Goal: Task Accomplishment & Management: Manage account settings

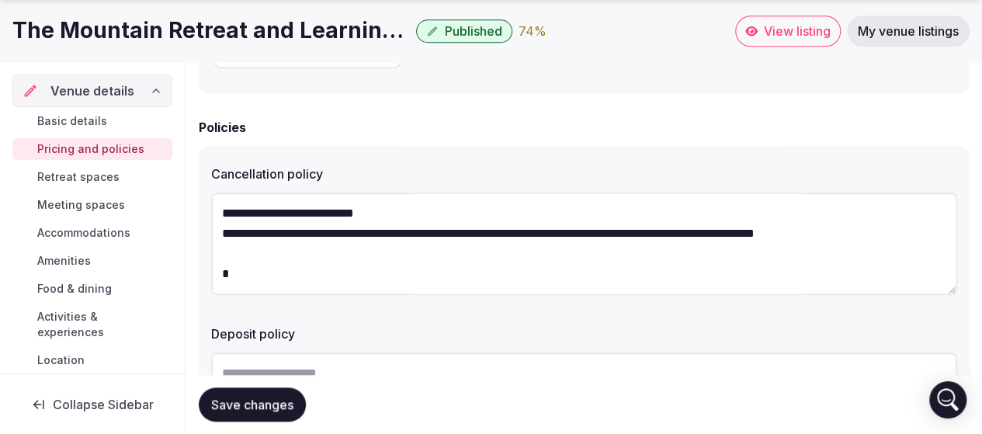
scroll to position [323, 0]
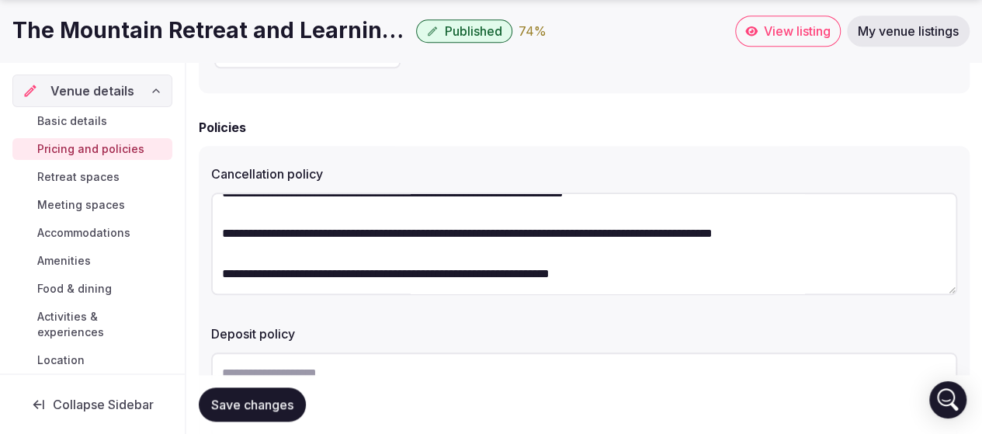
click at [379, 238] on textarea "**********" at bounding box center [584, 243] width 746 height 102
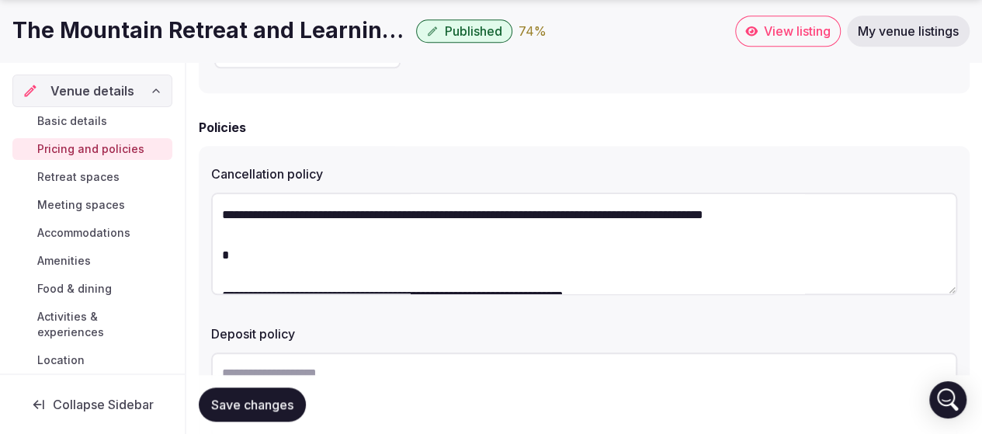
scroll to position [0, 0]
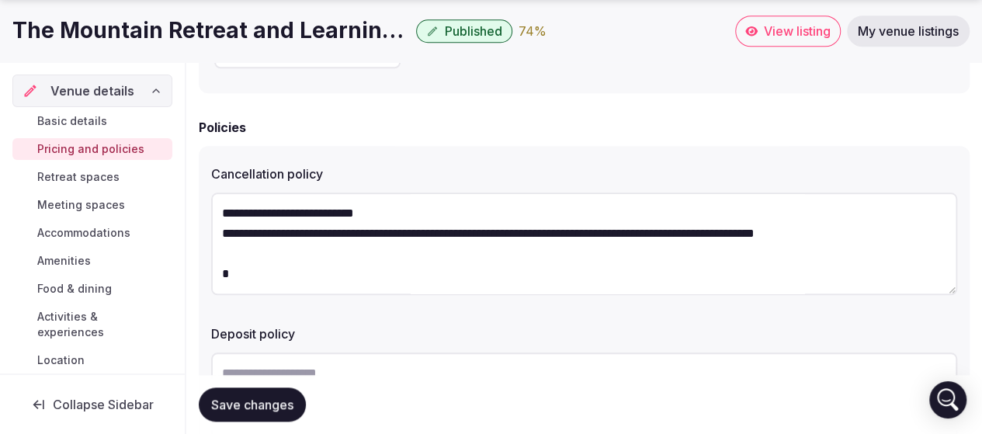
drag, startPoint x: 642, startPoint y: 282, endPoint x: 161, endPoint y: 189, distance: 489.3
type textarea "**********"
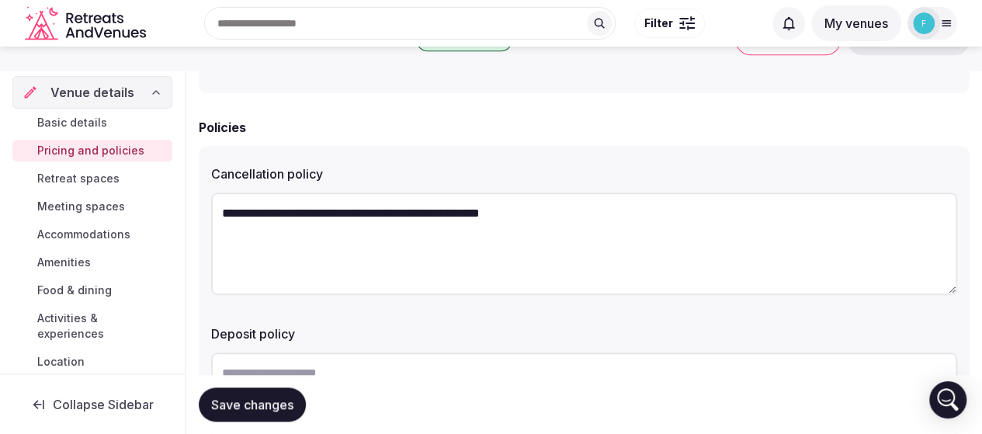
scroll to position [611, 0]
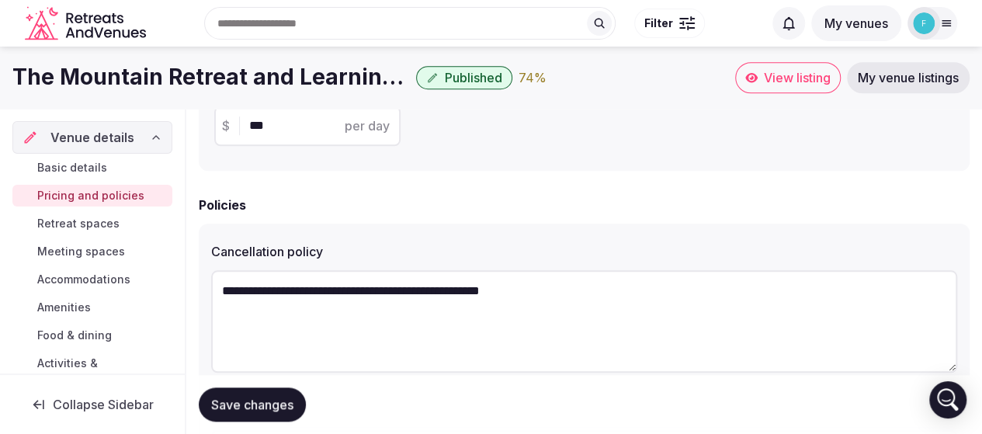
drag, startPoint x: 557, startPoint y: 291, endPoint x: 99, endPoint y: 261, distance: 458.8
click at [96, 263] on div "**********" at bounding box center [491, 75] width 982 height 1154
click at [335, 289] on textarea at bounding box center [584, 321] width 746 height 102
paste textarea "**********"
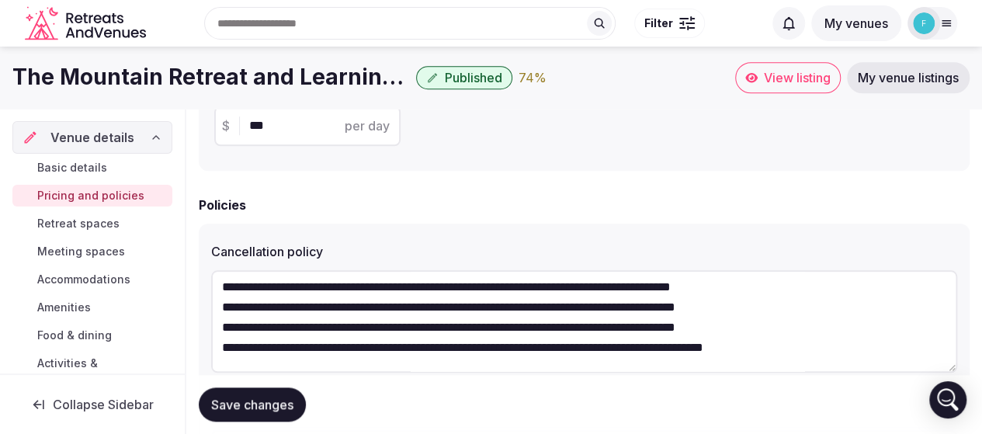
scroll to position [0, 0]
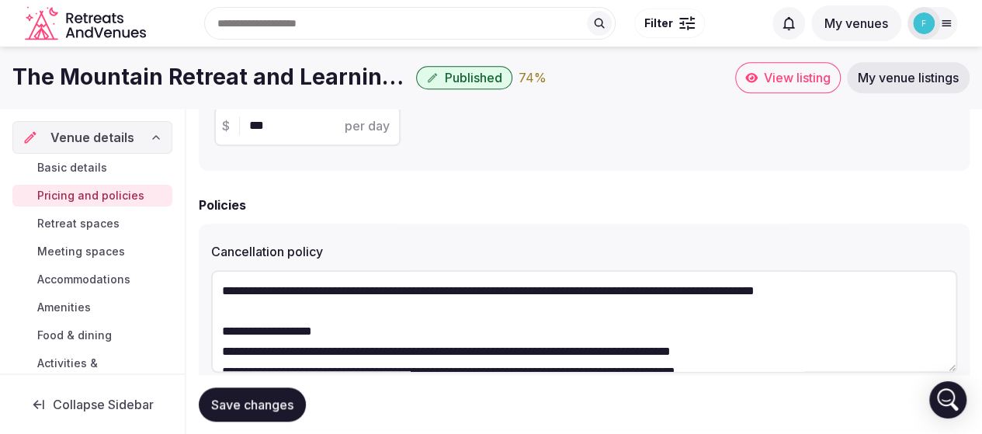
click at [230, 292] on textarea "**********" at bounding box center [584, 321] width 746 height 102
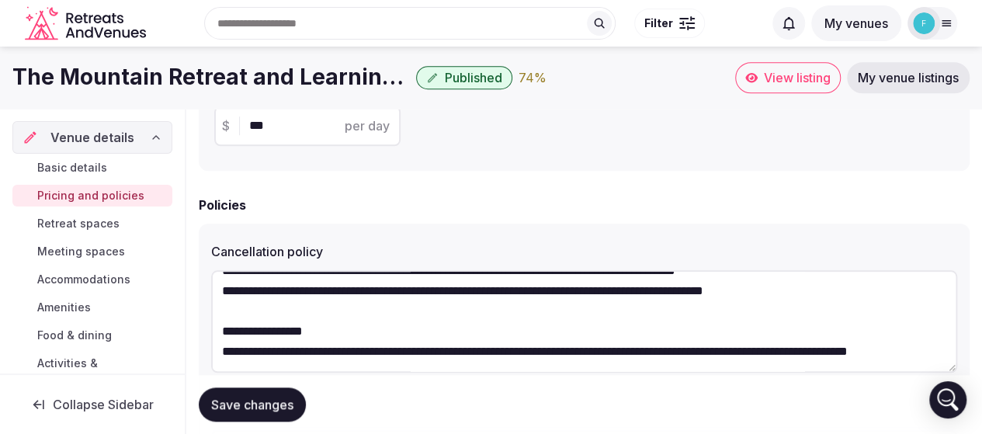
scroll to position [141, 0]
click at [313, 352] on textarea "**********" at bounding box center [584, 321] width 746 height 102
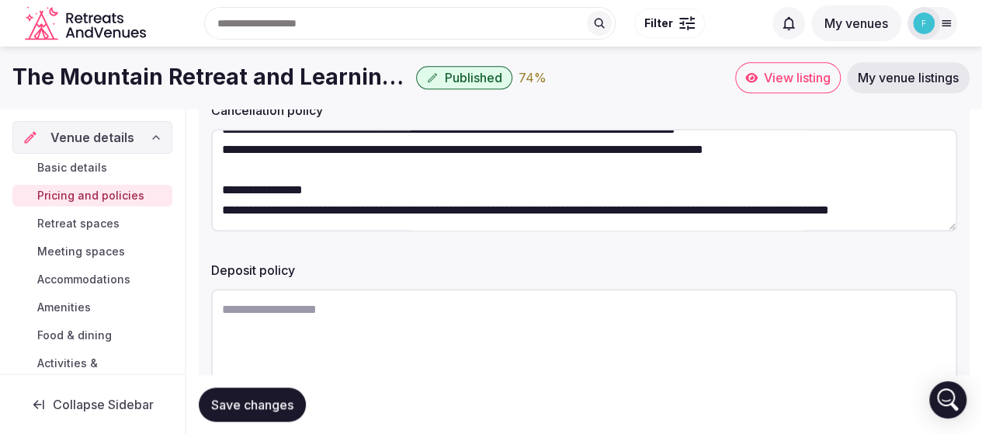
scroll to position [0, 0]
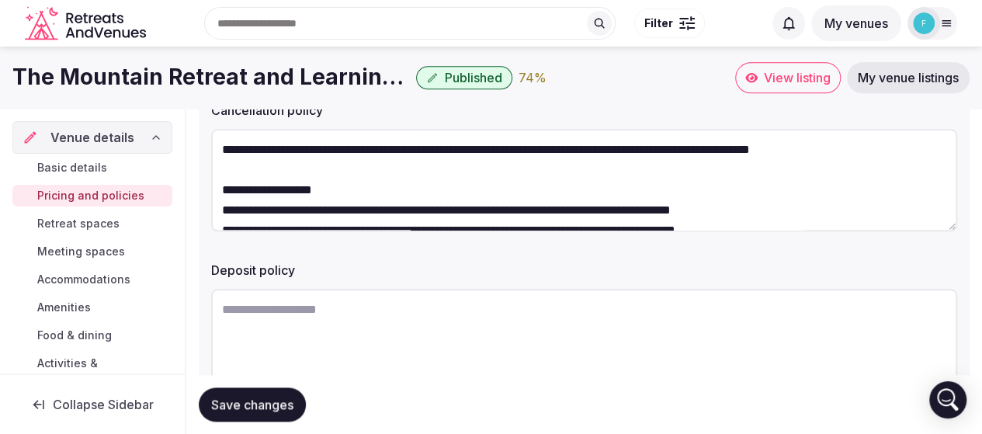
click at [266, 190] on textarea "**********" at bounding box center [584, 180] width 746 height 102
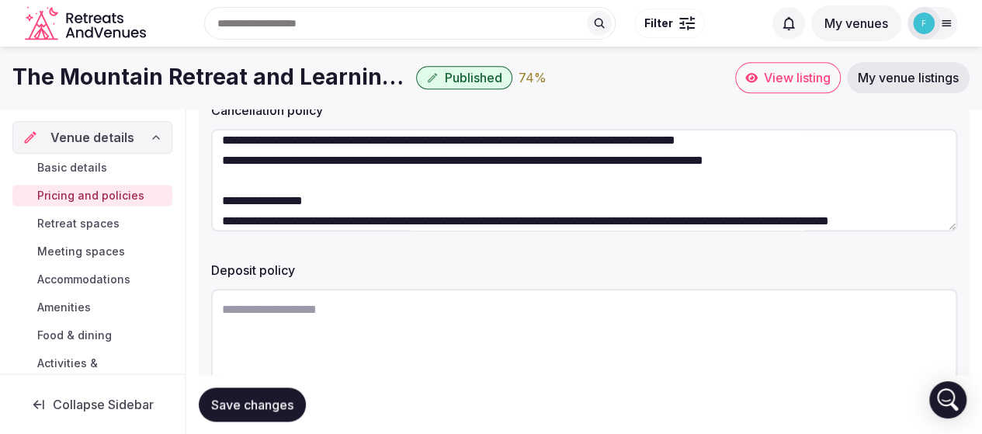
scroll to position [141, 0]
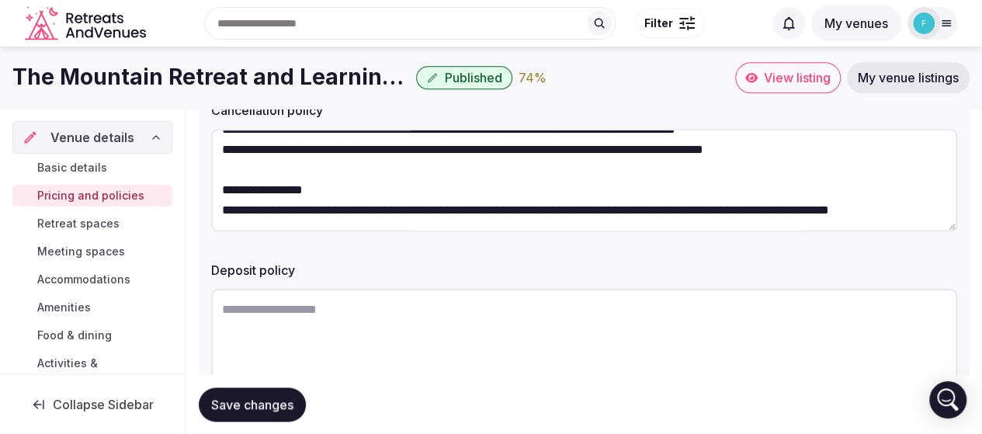
drag, startPoint x: 289, startPoint y: 212, endPoint x: 217, endPoint y: 175, distance: 80.5
click at [217, 175] on textarea "**********" at bounding box center [584, 180] width 746 height 102
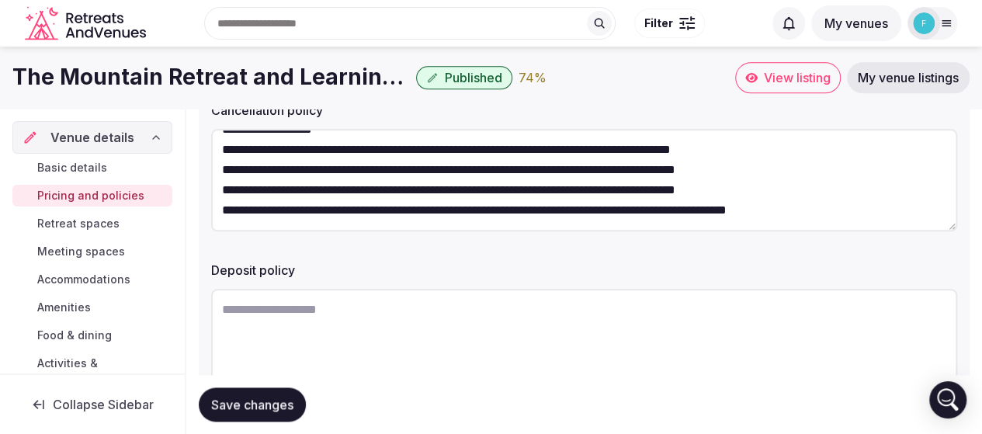
scroll to position [101, 0]
type textarea "**********"
click at [268, 317] on textarea at bounding box center [584, 340] width 746 height 102
paste textarea "**********"
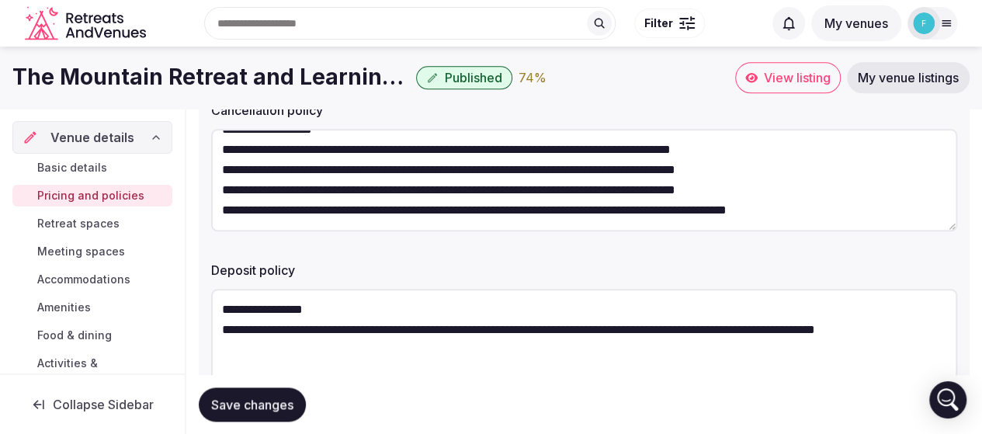
type textarea "**********"
click at [816, 171] on textarea "**********" at bounding box center [584, 180] width 746 height 102
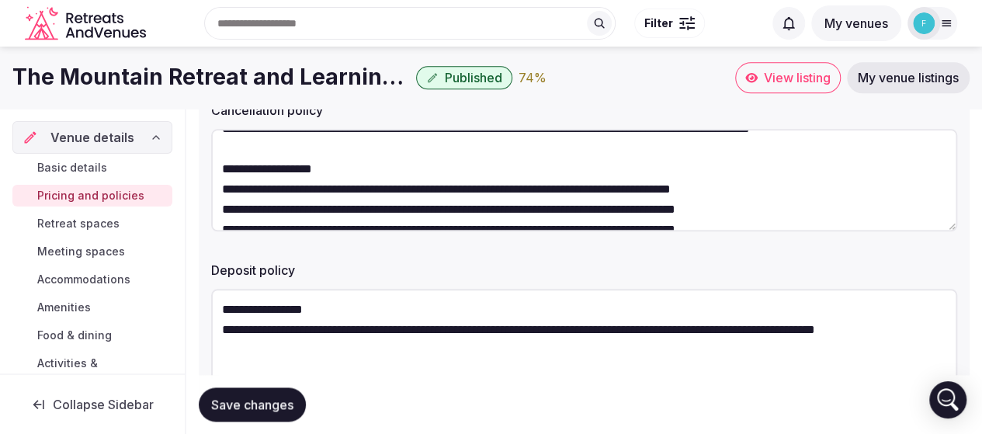
scroll to position [0, 0]
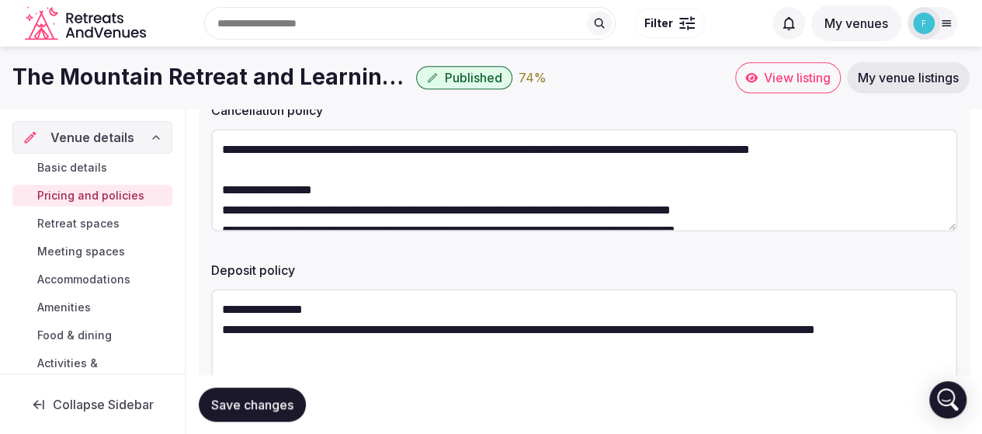
drag, startPoint x: 800, startPoint y: 171, endPoint x: 214, endPoint y: 147, distance: 586.3
click at [214, 147] on textarea "**********" at bounding box center [584, 180] width 746 height 102
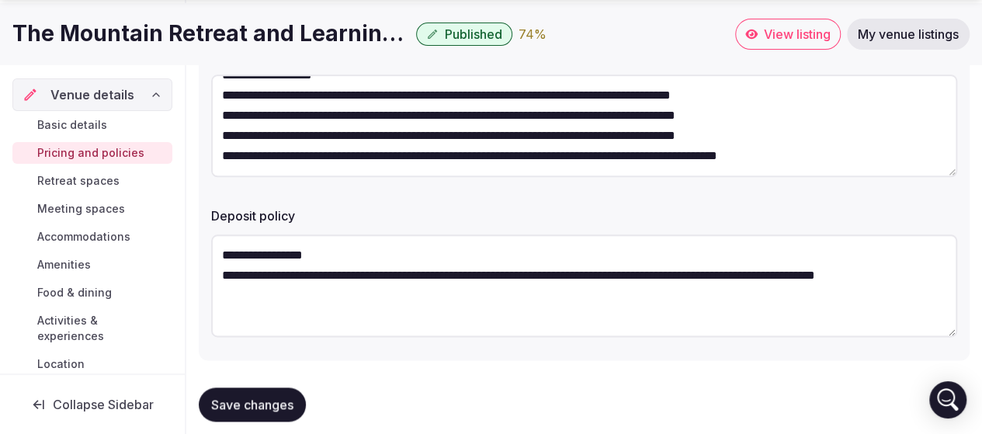
scroll to position [830, 0]
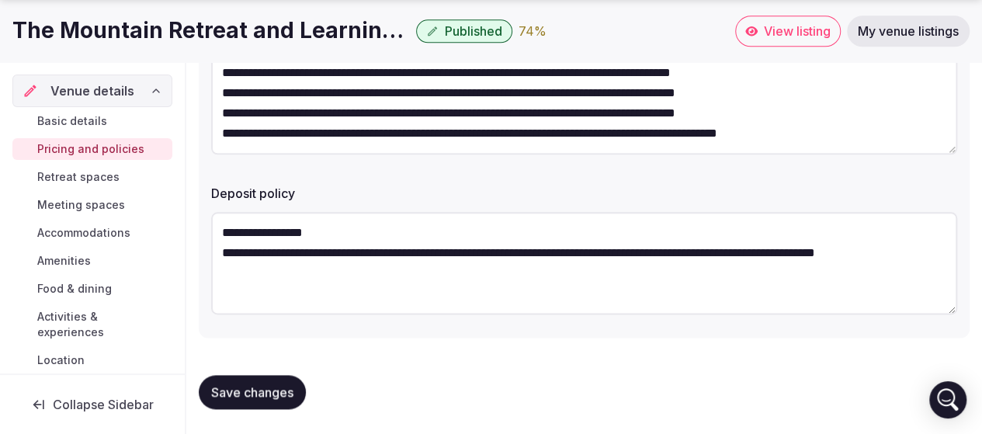
click at [812, 130] on textarea "**********" at bounding box center [584, 103] width 746 height 102
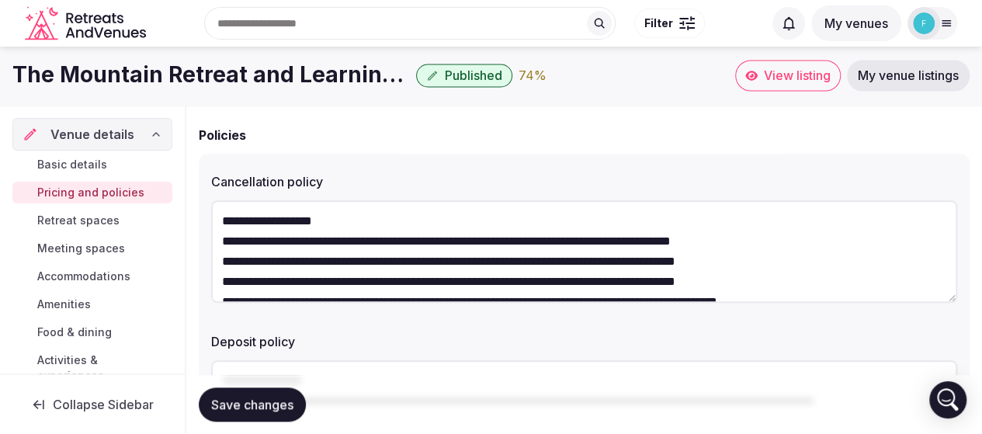
scroll to position [674, 0]
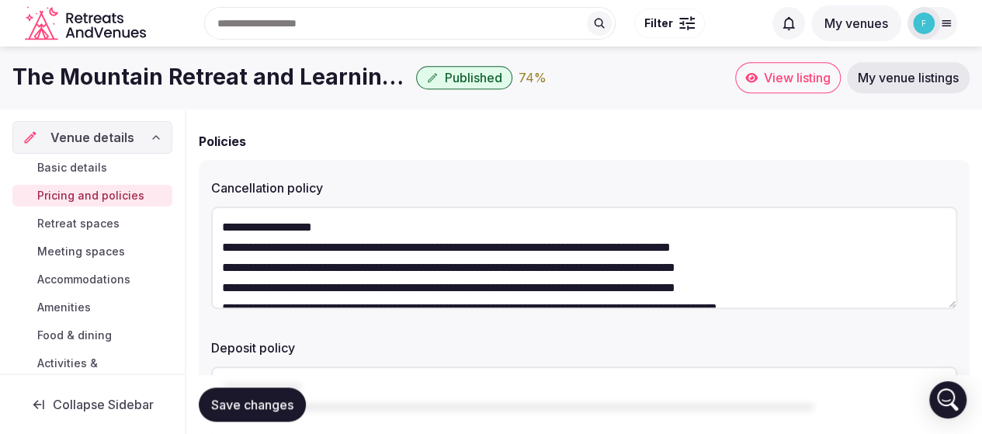
click at [222, 228] on textarea "**********" at bounding box center [584, 257] width 746 height 102
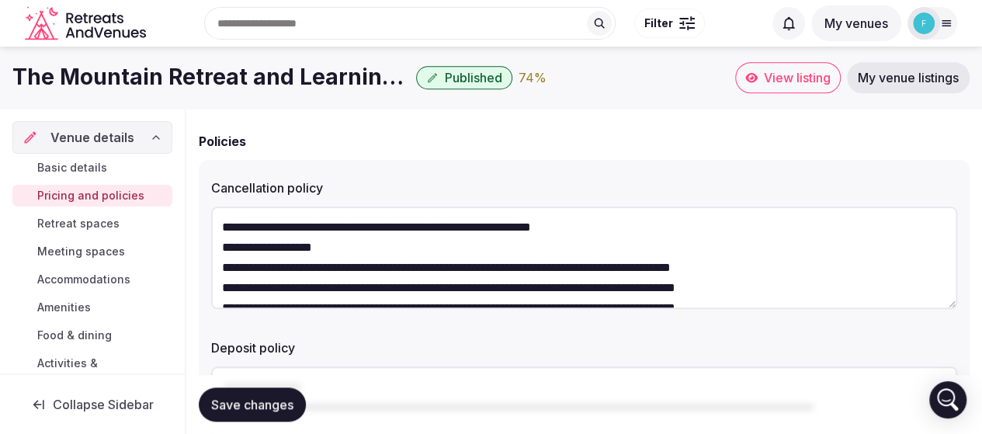
click at [516, 229] on textarea "**********" at bounding box center [584, 257] width 746 height 102
click at [517, 234] on textarea "**********" at bounding box center [584, 257] width 746 height 102
drag, startPoint x: 242, startPoint y: 230, endPoint x: 511, endPoint y: 228, distance: 268.5
click at [511, 228] on textarea "**********" at bounding box center [584, 257] width 746 height 102
click at [475, 229] on textarea "**********" at bounding box center [584, 257] width 746 height 102
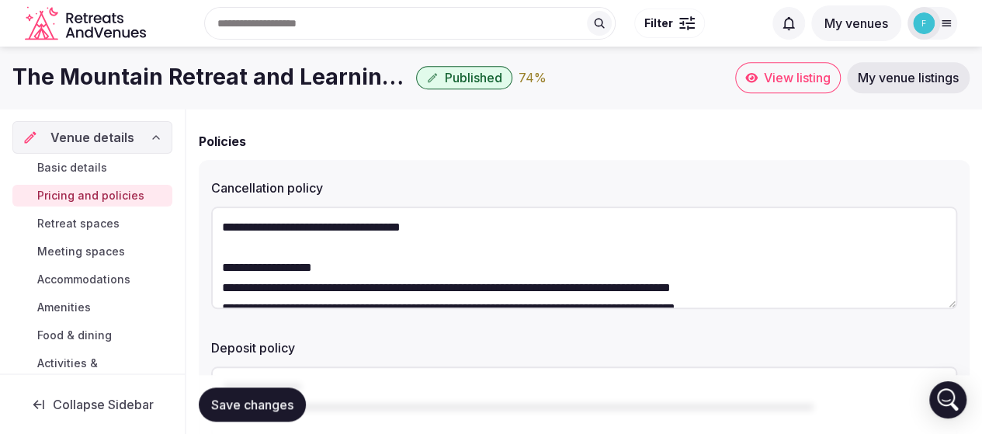
click at [433, 229] on textarea "**********" at bounding box center [584, 257] width 746 height 102
click at [249, 229] on textarea "**********" at bounding box center [584, 257] width 746 height 102
click at [280, 228] on textarea "**********" at bounding box center [584, 257] width 746 height 102
click at [523, 230] on textarea "**********" at bounding box center [584, 257] width 746 height 102
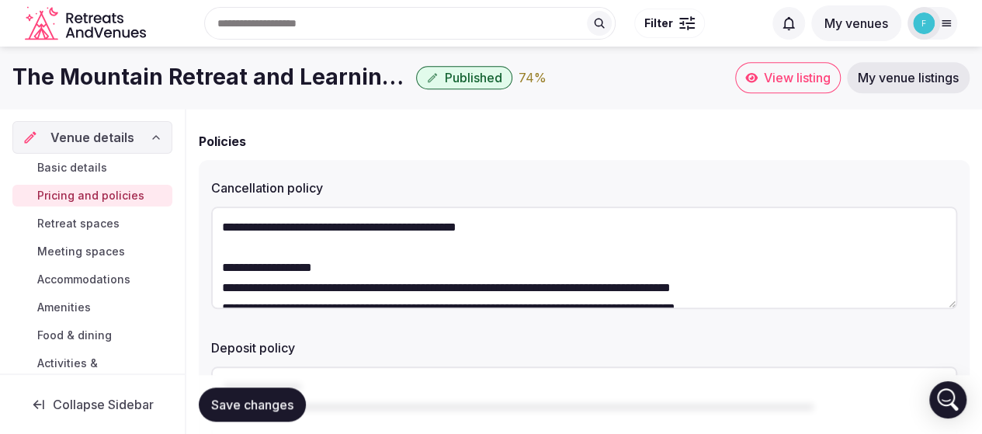
click at [324, 269] on textarea "**********" at bounding box center [584, 257] width 746 height 102
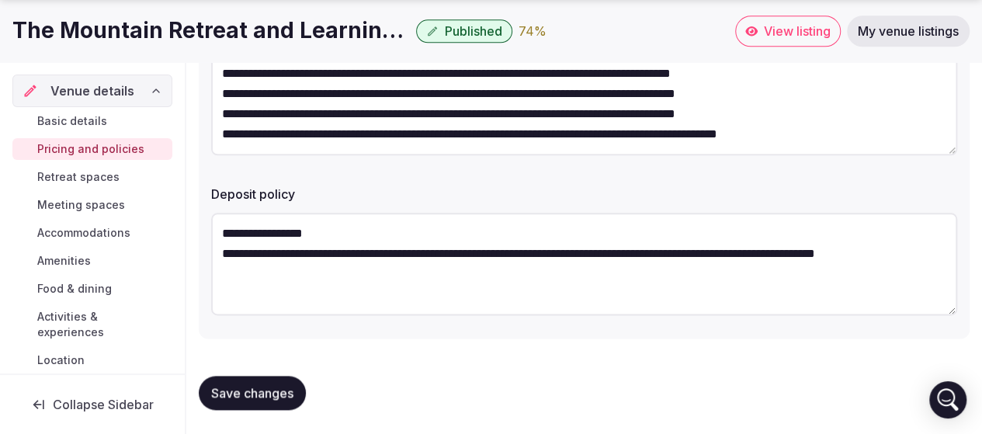
scroll to position [830, 0]
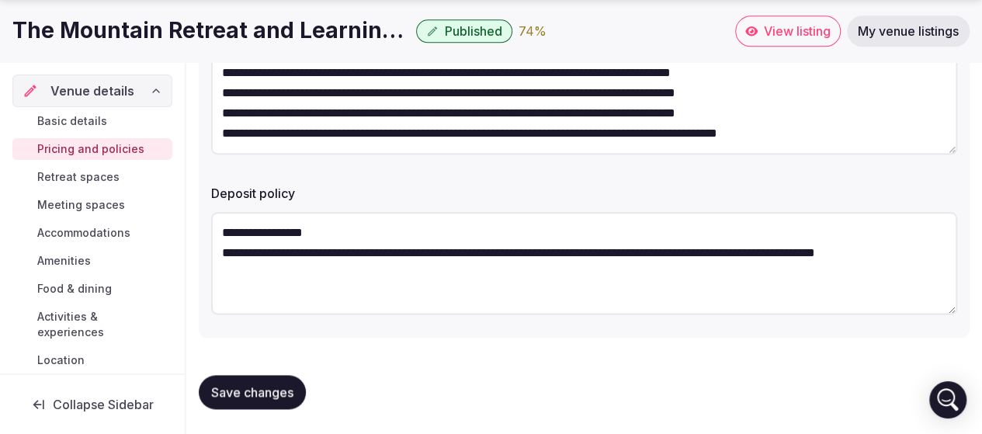
type textarea "**********"
click at [256, 393] on span "Save changes" at bounding box center [252, 392] width 82 height 16
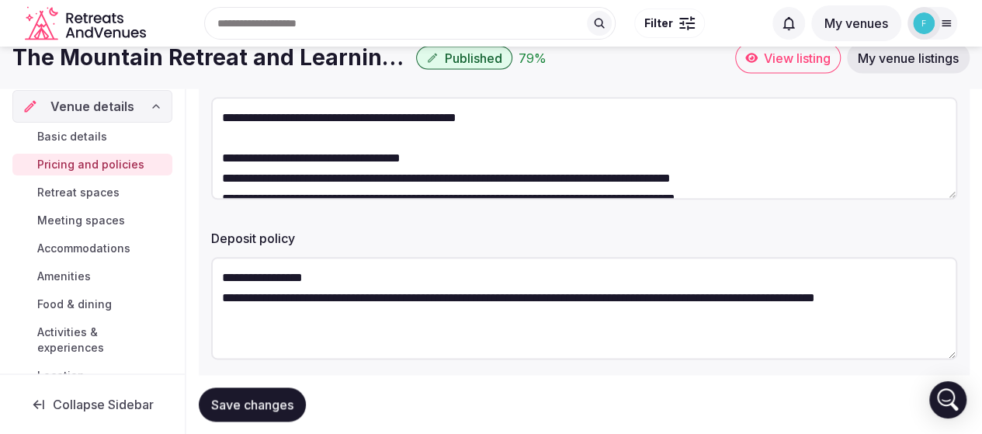
scroll to position [752, 0]
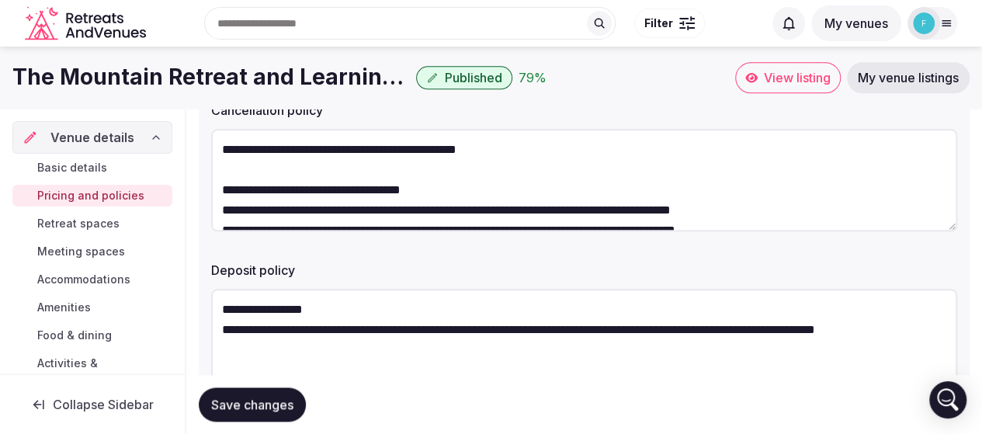
click at [48, 221] on span "Retreat spaces" at bounding box center [78, 224] width 82 height 16
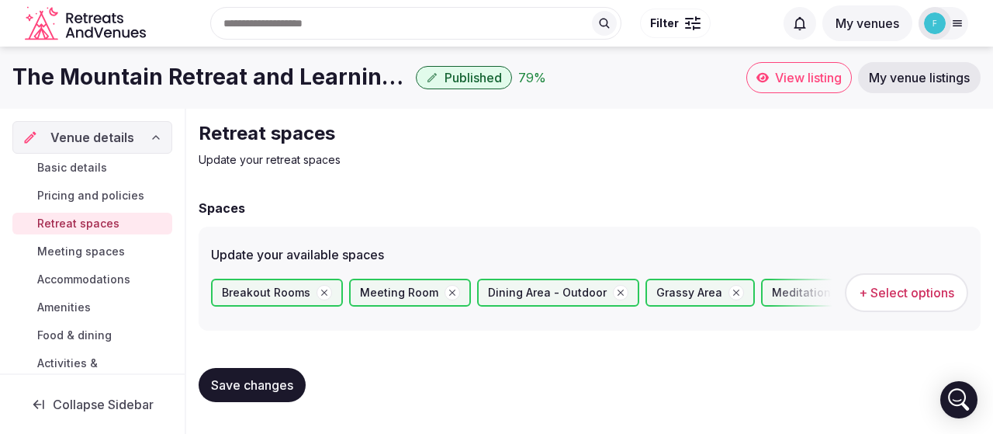
click at [894, 283] on button "+ Select options" at bounding box center [906, 292] width 123 height 39
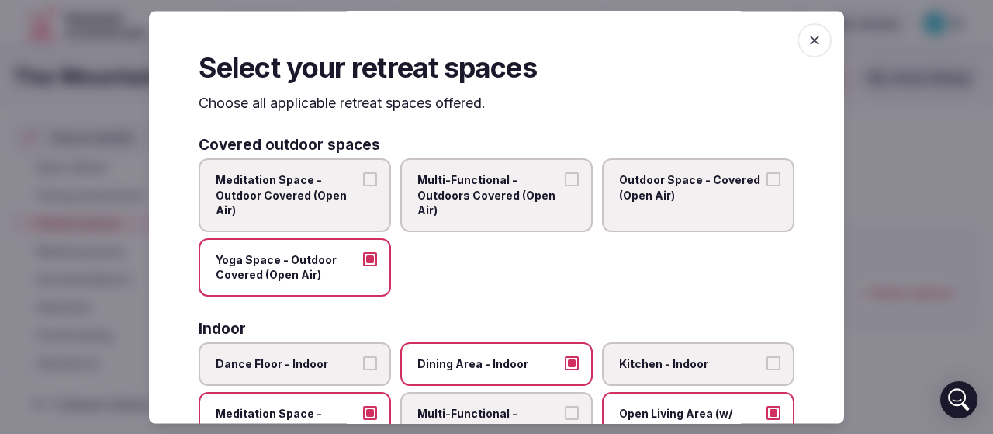
click at [369, 178] on button "Meditation Space - Outdoor Covered (Open Air)" at bounding box center [370, 180] width 14 height 14
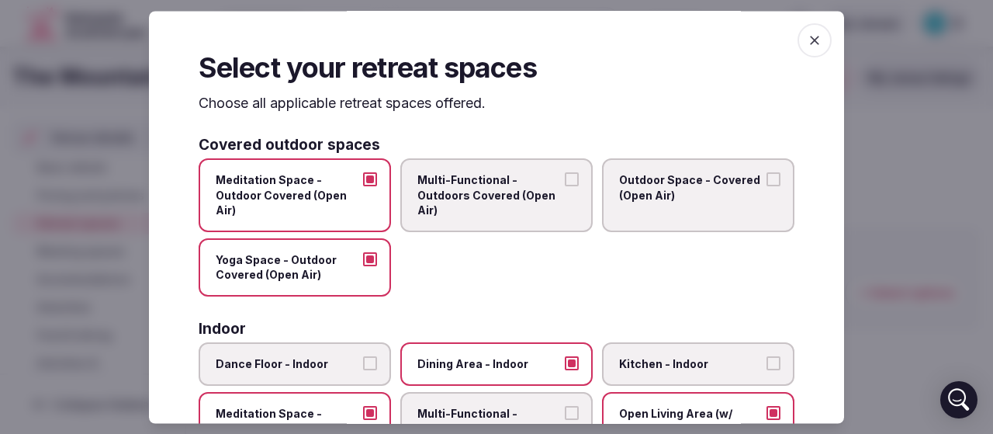
click at [497, 201] on span "Multi-Functional - Outdoors Covered (Open Air)" at bounding box center [488, 196] width 143 height 46
click at [565, 187] on button "Multi-Functional - Outdoors Covered (Open Air)" at bounding box center [572, 180] width 14 height 14
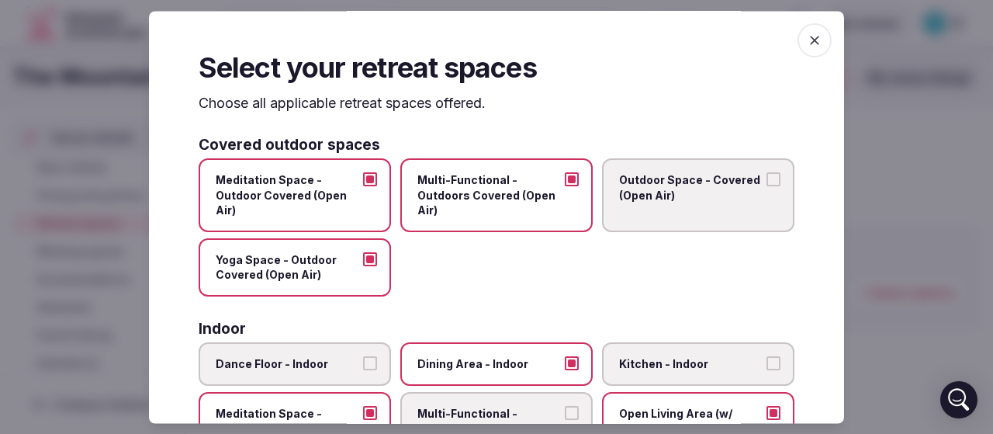
click at [678, 209] on label "Outdoor Space - Covered (Open Air)" at bounding box center [698, 196] width 192 height 74
click at [767, 187] on button "Outdoor Space - Covered (Open Air)" at bounding box center [774, 180] width 14 height 14
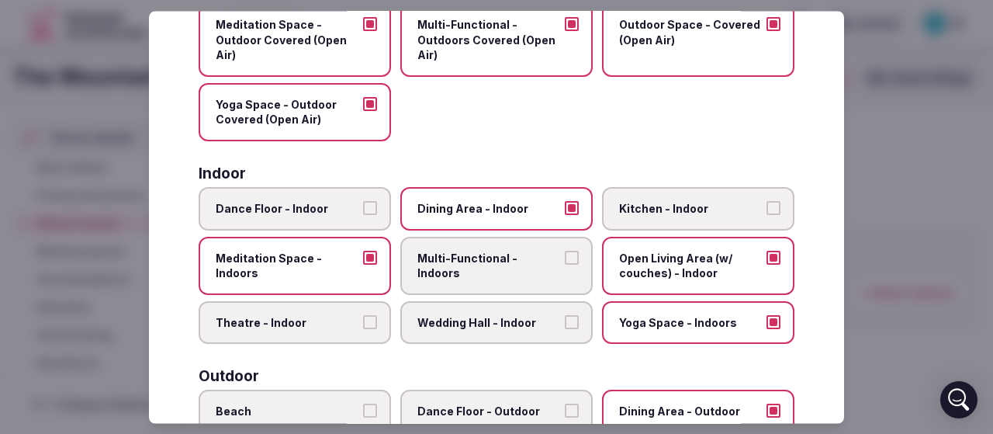
scroll to position [233, 0]
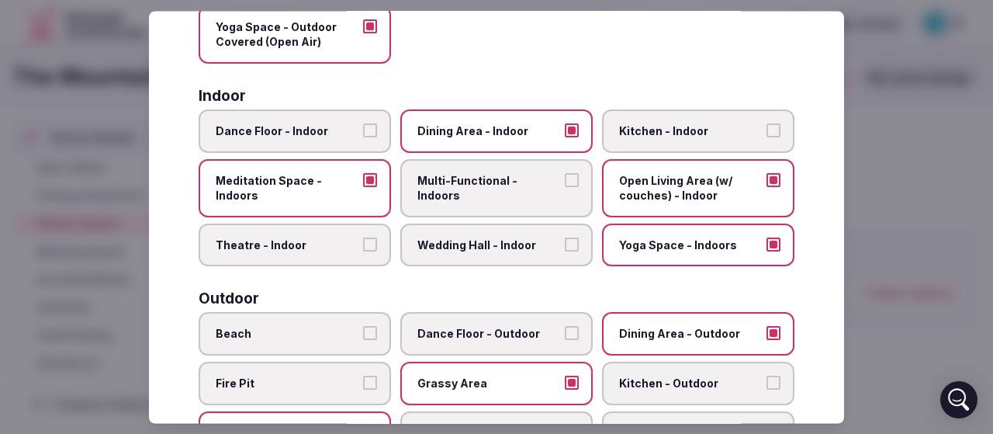
click at [275, 130] on span "Dance Floor - Indoor" at bounding box center [287, 132] width 143 height 16
click at [363, 130] on button "Dance Floor - Indoor" at bounding box center [370, 131] width 14 height 14
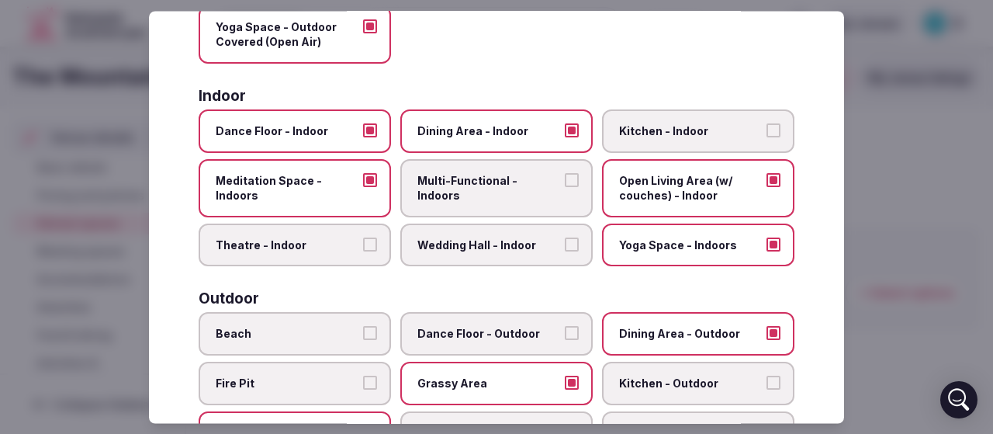
click at [652, 130] on span "Kitchen - Indoor" at bounding box center [690, 132] width 143 height 16
click at [767, 130] on button "Kitchen - Indoor" at bounding box center [774, 131] width 14 height 14
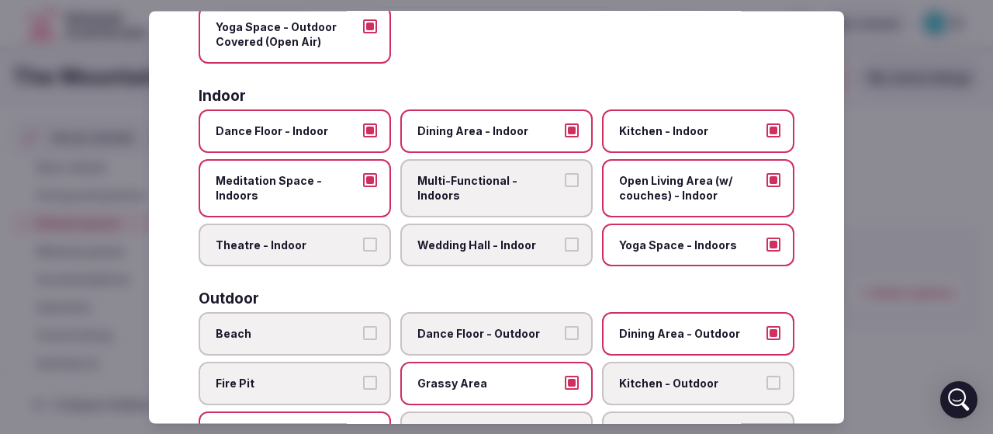
click at [492, 201] on label "Multi-Functional - Indoors" at bounding box center [496, 188] width 192 height 58
click at [565, 187] on button "Multi-Functional - Indoors" at bounding box center [572, 180] width 14 height 14
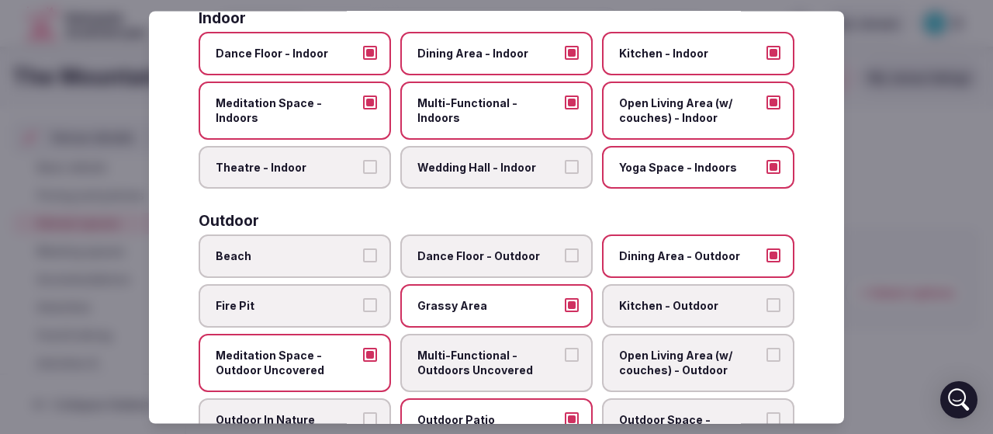
scroll to position [388, 0]
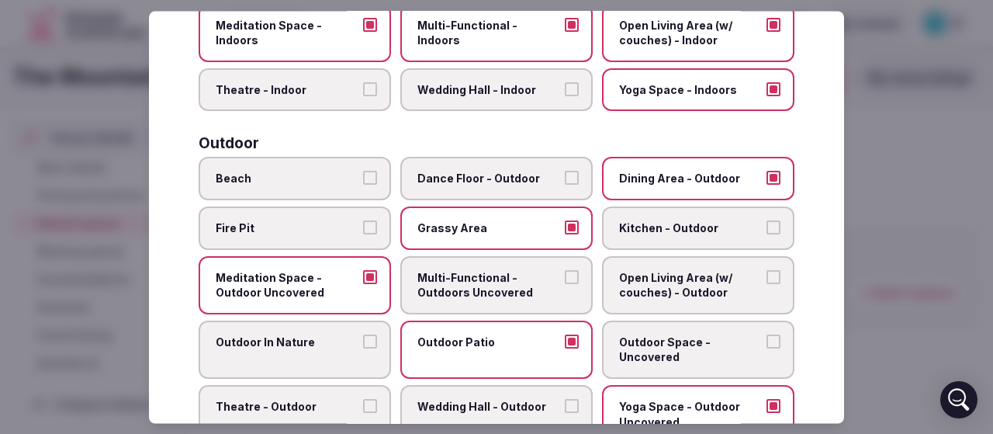
click at [294, 237] on label "Fire Pit" at bounding box center [295, 227] width 192 height 43
click at [363, 234] on button "Fire Pit" at bounding box center [370, 227] width 14 height 14
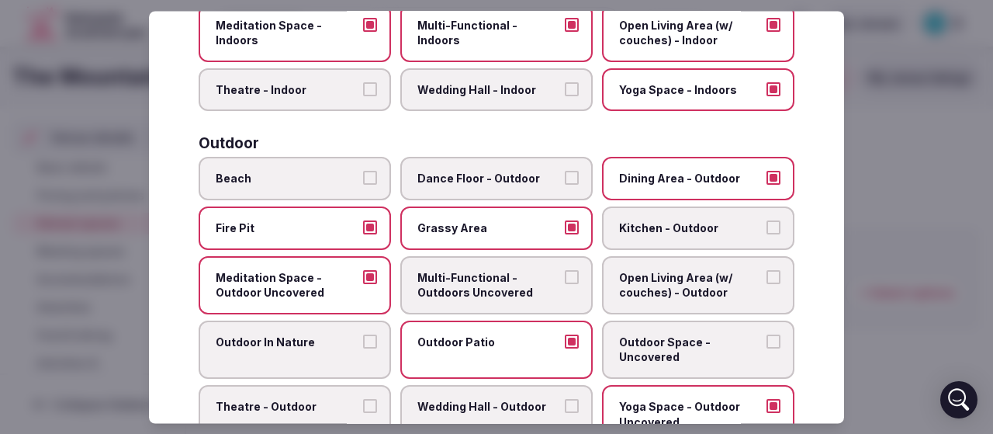
scroll to position [466, 0]
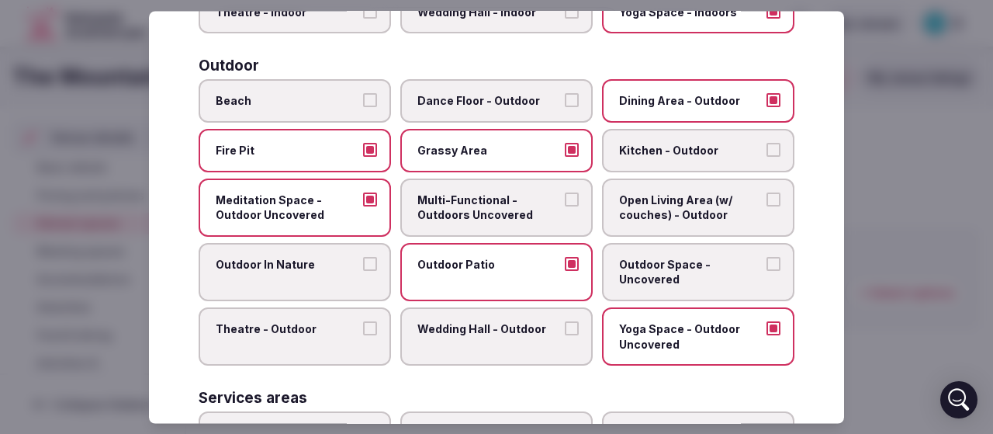
click at [481, 218] on span "Multi-Functional - Outdoors Uncovered" at bounding box center [488, 207] width 143 height 30
click at [565, 206] on button "Multi-Functional - Outdoors Uncovered" at bounding box center [572, 199] width 14 height 14
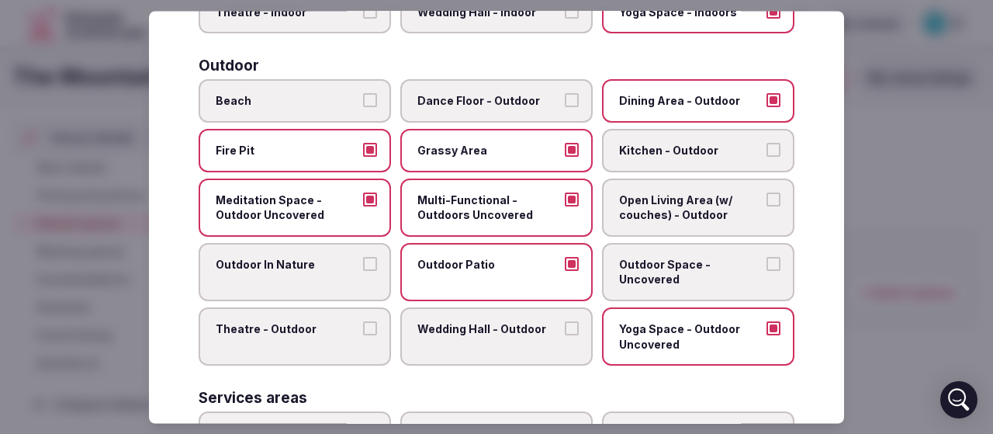
click at [286, 266] on span "Outdoor In Nature" at bounding box center [287, 265] width 143 height 16
click at [363, 266] on button "Outdoor In Nature" at bounding box center [370, 264] width 14 height 14
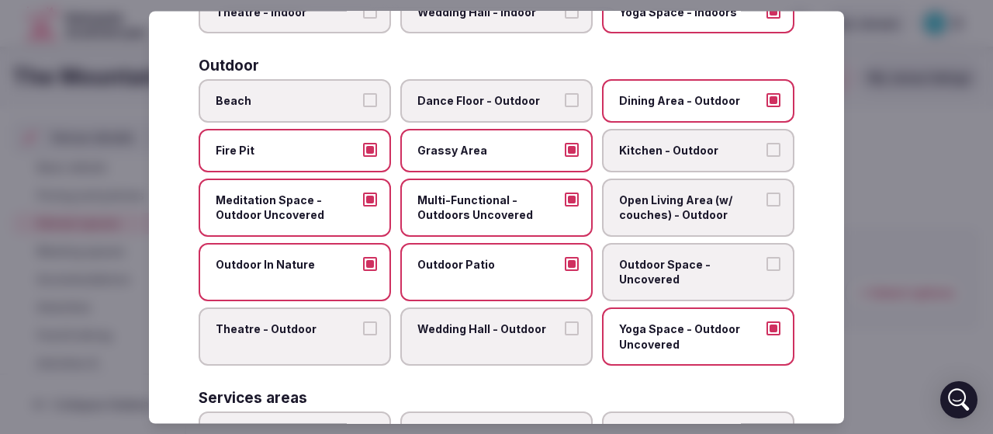
click at [686, 273] on span "Outdoor Space - Uncovered" at bounding box center [690, 272] width 143 height 30
click at [767, 271] on button "Outdoor Space - Uncovered" at bounding box center [774, 264] width 14 height 14
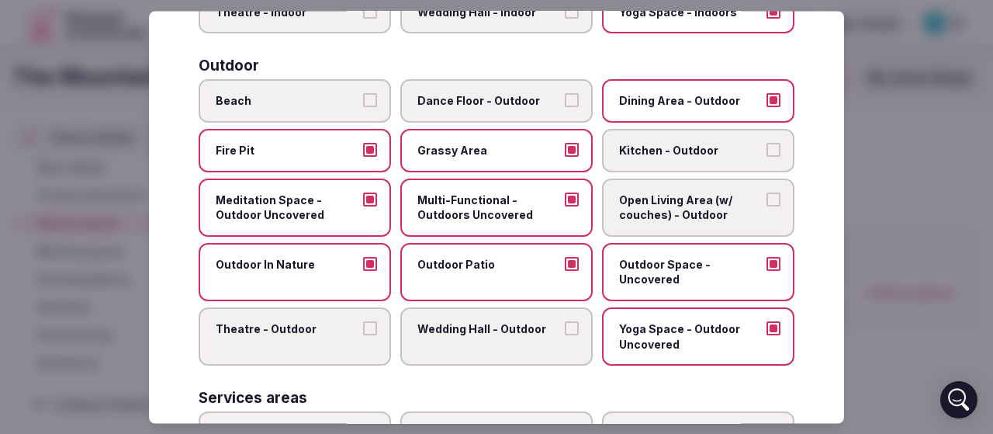
click at [304, 339] on label "Theatre - Outdoor" at bounding box center [295, 336] width 192 height 58
click at [363, 335] on button "Theatre - Outdoor" at bounding box center [370, 328] width 14 height 14
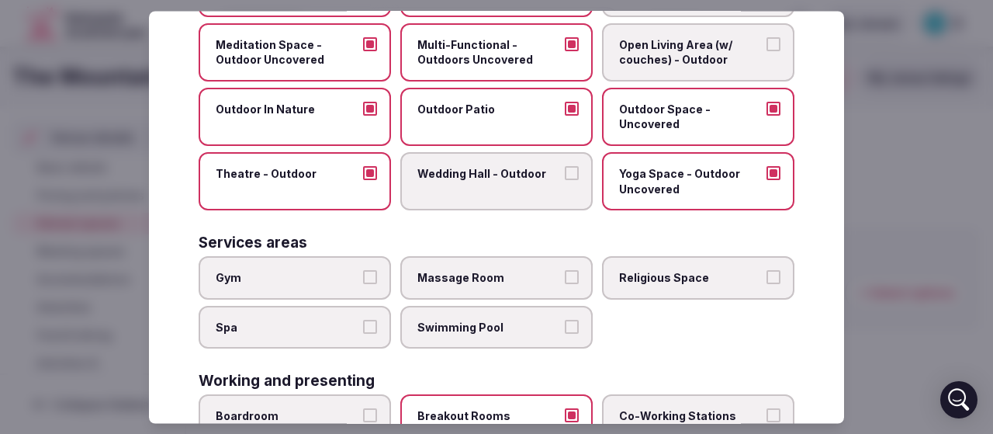
scroll to position [698, 0]
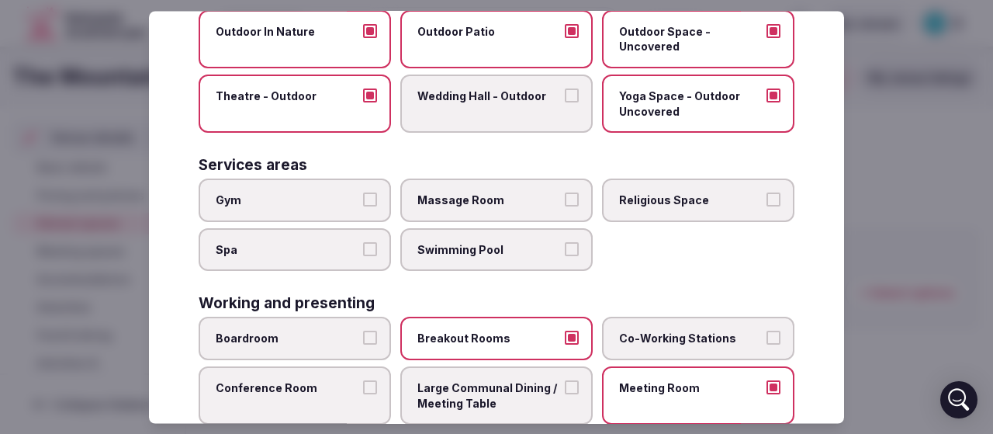
click at [277, 206] on span "Gym" at bounding box center [287, 201] width 143 height 16
click at [363, 206] on button "Gym" at bounding box center [370, 200] width 14 height 14
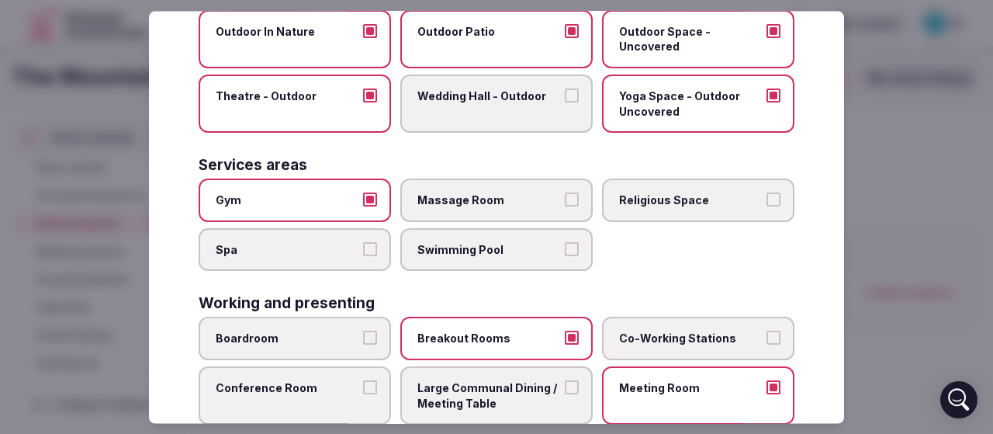
click at [645, 212] on label "Religious Space" at bounding box center [698, 200] width 192 height 43
click at [767, 207] on button "Religious Space" at bounding box center [774, 200] width 14 height 14
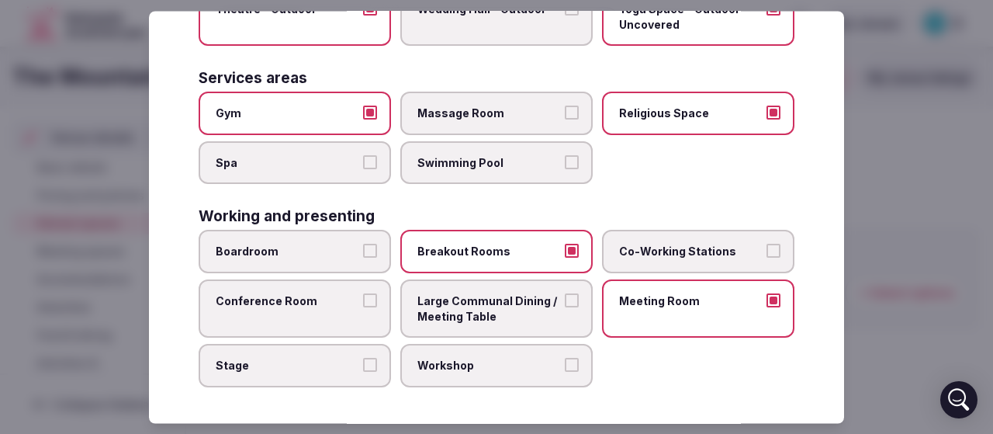
scroll to position [786, 0]
click at [241, 255] on span "Boardroom" at bounding box center [287, 252] width 143 height 16
click at [363, 255] on button "Boardroom" at bounding box center [370, 251] width 14 height 14
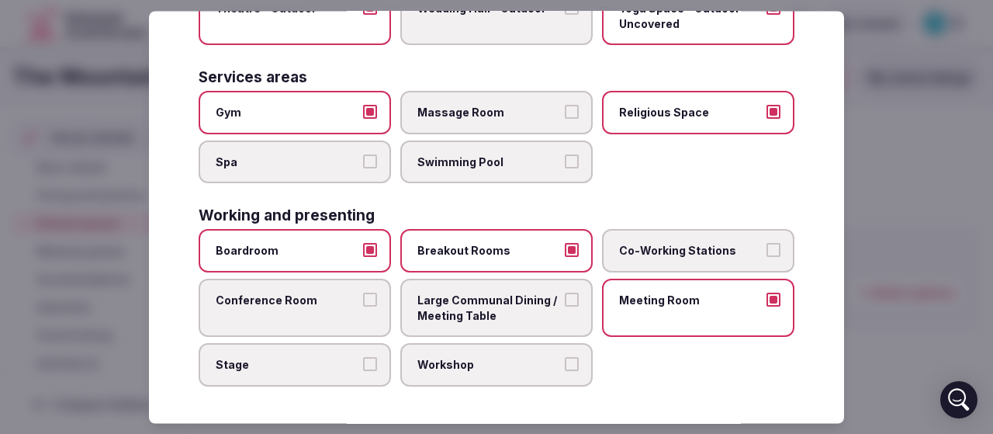
click at [272, 304] on span "Conference Room" at bounding box center [287, 301] width 143 height 16
click at [363, 304] on button "Conference Room" at bounding box center [370, 300] width 14 height 14
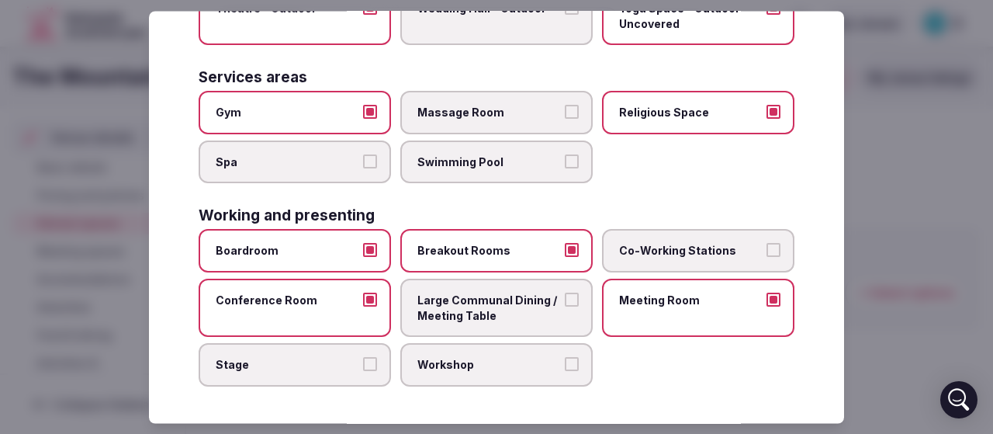
click at [455, 308] on span "Large Communal Dining / Meeting Table" at bounding box center [488, 308] width 143 height 30
click at [565, 307] on button "Large Communal Dining / Meeting Table" at bounding box center [572, 300] width 14 height 14
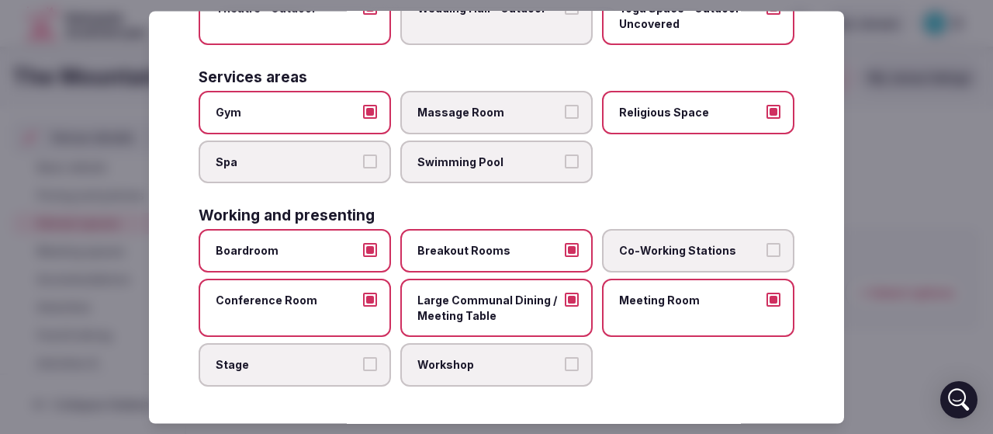
click at [279, 365] on span "Stage" at bounding box center [287, 366] width 143 height 16
click at [363, 365] on button "Stage" at bounding box center [370, 365] width 14 height 14
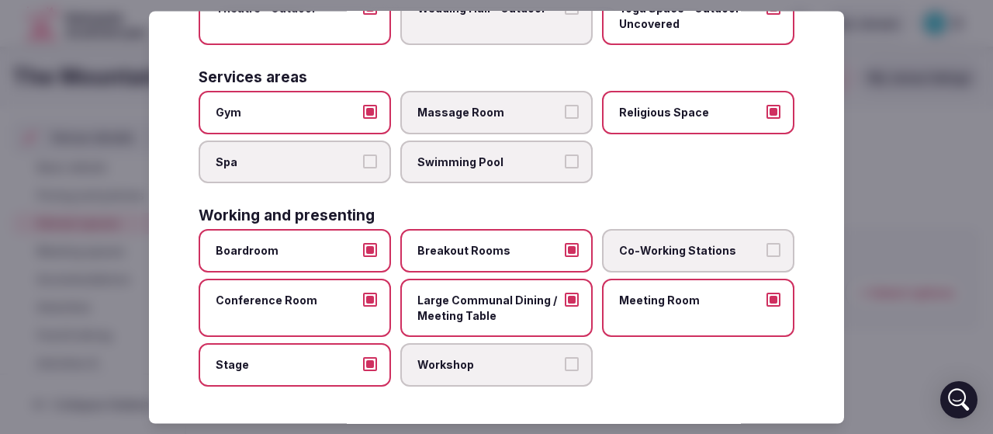
click at [442, 364] on span "Workshop" at bounding box center [488, 366] width 143 height 16
click at [565, 364] on button "Workshop" at bounding box center [572, 365] width 14 height 14
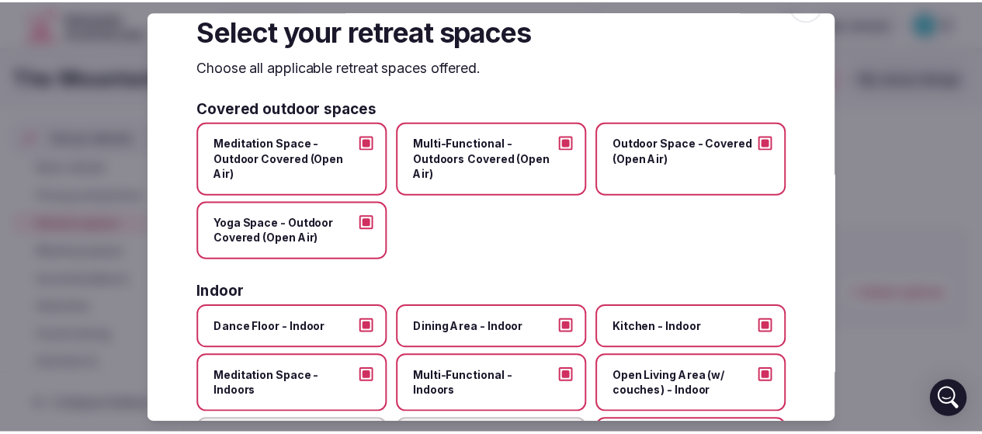
scroll to position [0, 0]
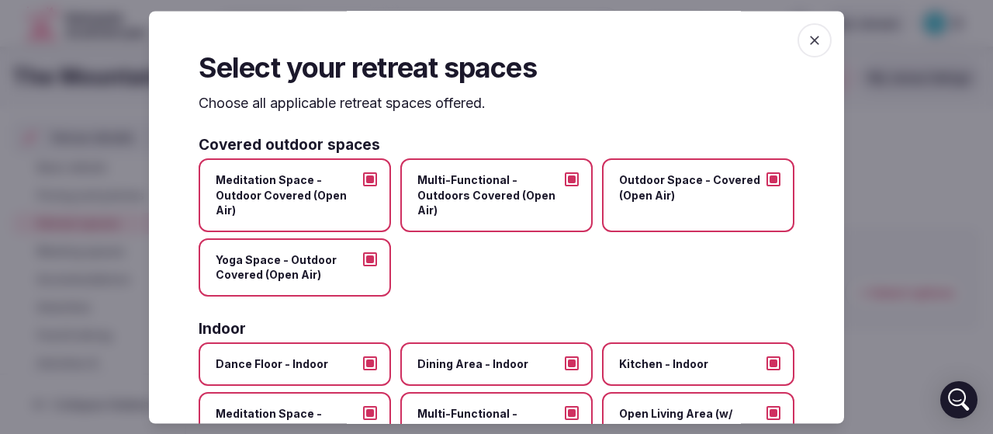
click at [807, 37] on icon "button" at bounding box center [815, 41] width 16 height 16
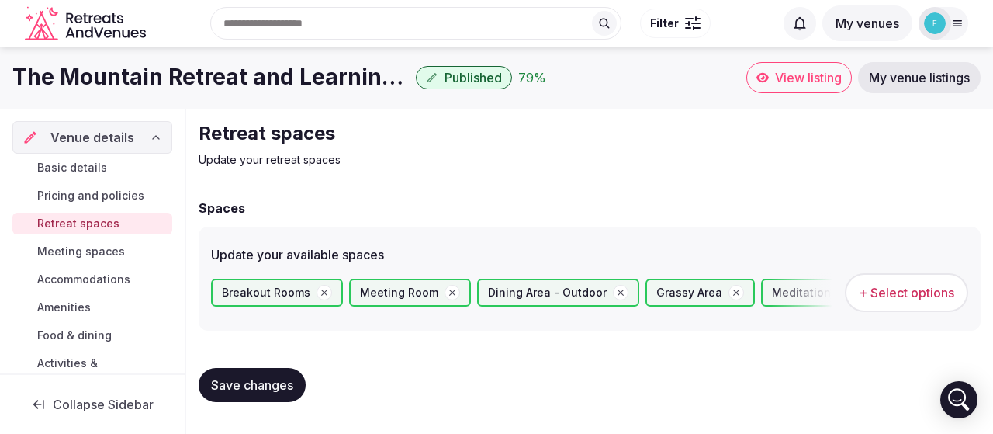
click at [265, 378] on span "Save changes" at bounding box center [252, 385] width 82 height 16
click at [100, 247] on span "Meeting spaces" at bounding box center [81, 252] width 88 height 16
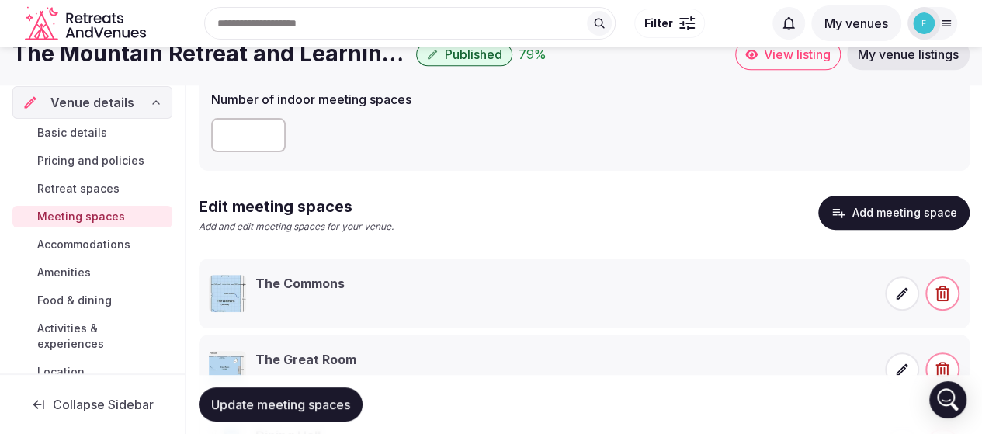
scroll to position [78, 0]
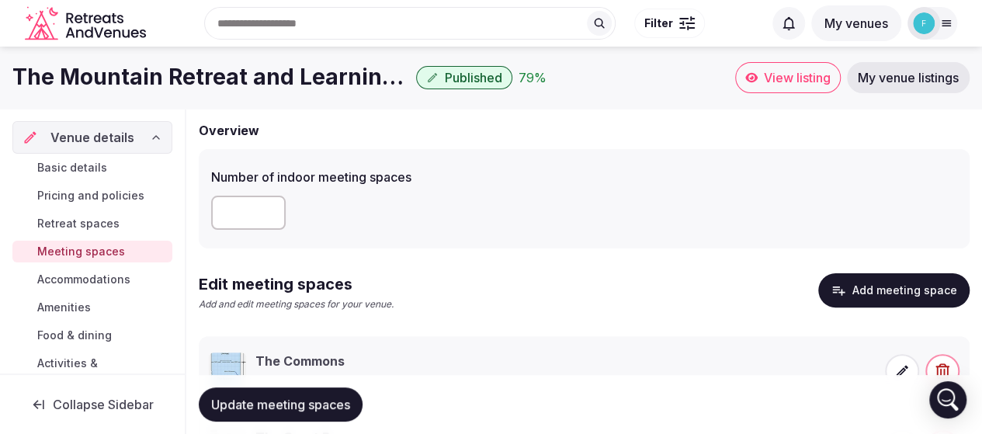
click at [248, 216] on input "number" at bounding box center [248, 213] width 74 height 34
type input "*"
click at [451, 223] on div "*" at bounding box center [584, 213] width 746 height 34
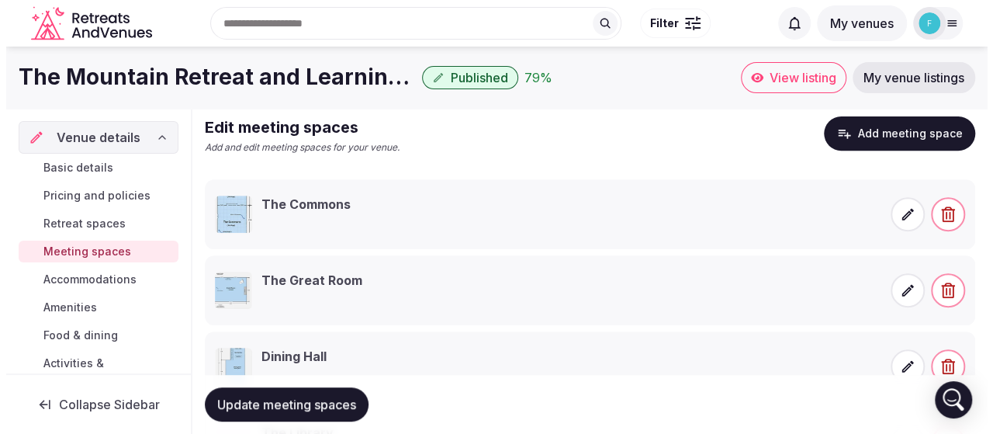
scroll to position [214, 0]
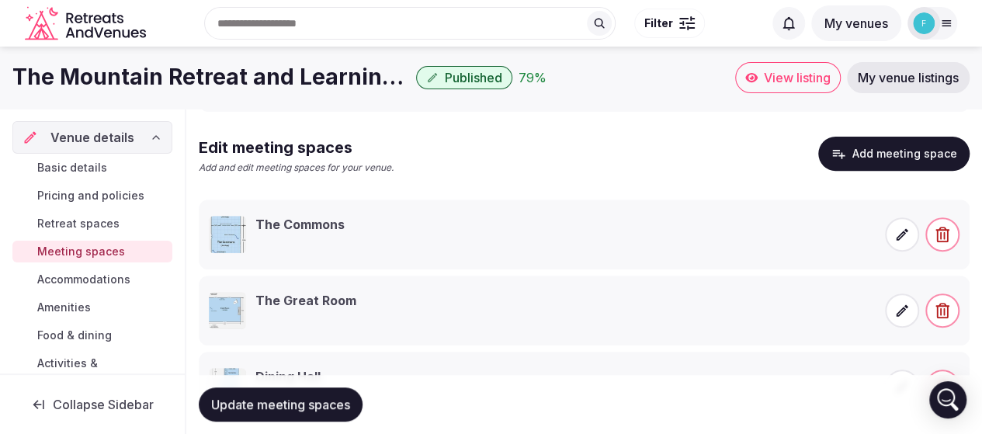
click at [897, 234] on icon at bounding box center [902, 235] width 16 height 16
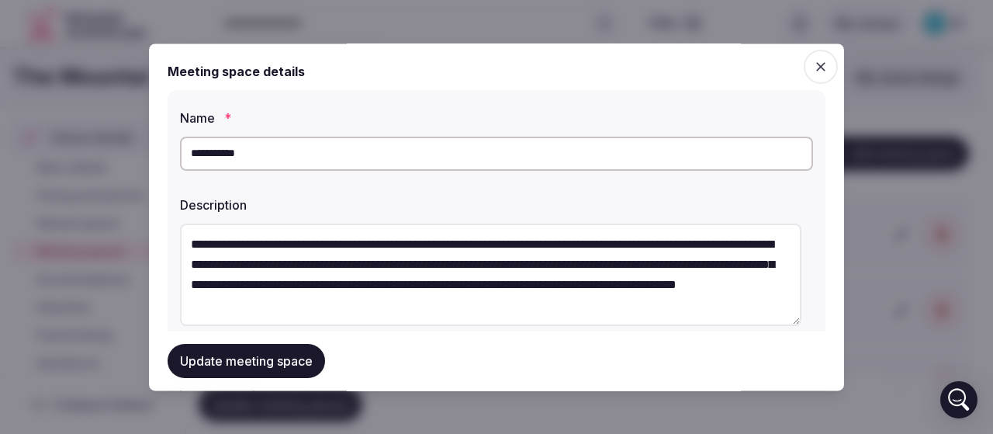
scroll to position [78, 0]
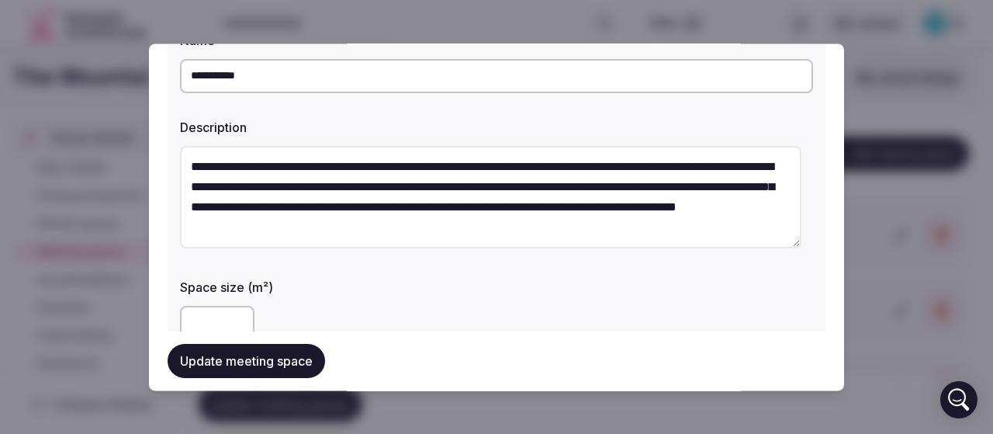
click at [541, 237] on textarea "**********" at bounding box center [491, 197] width 622 height 102
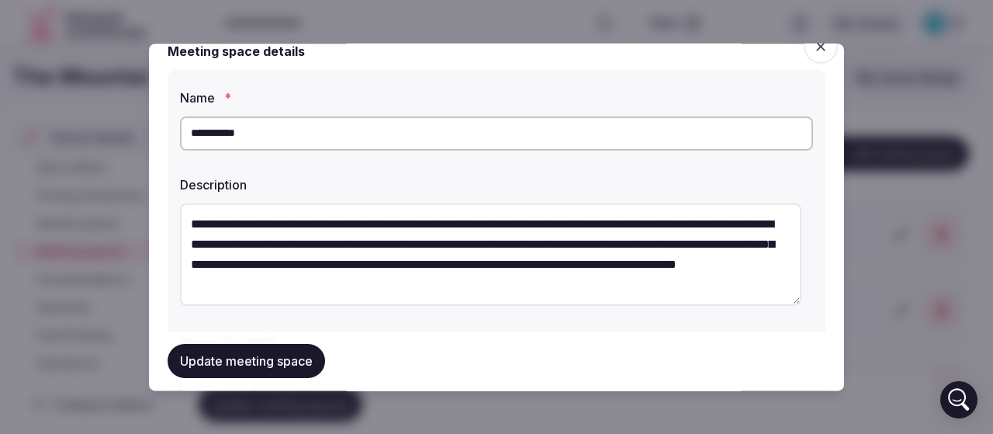
scroll to position [0, 0]
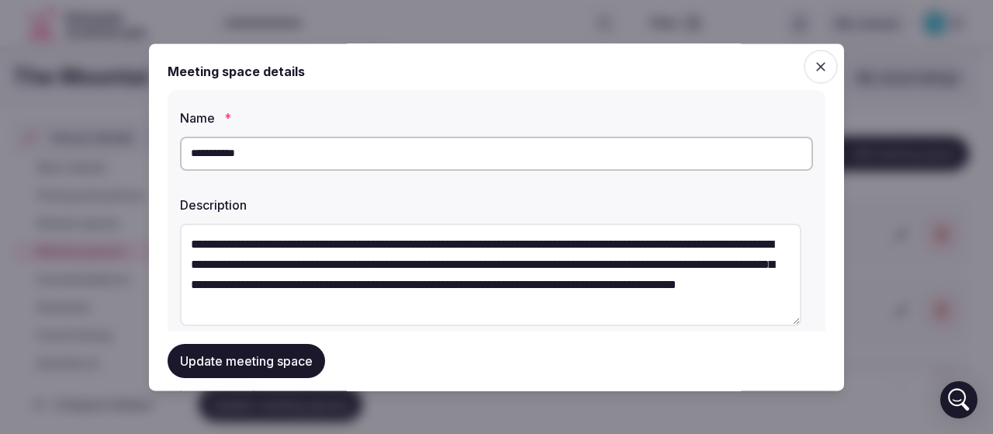
drag, startPoint x: 545, startPoint y: 226, endPoint x: 170, endPoint y: 224, distance: 374.8
click at [170, 224] on div "**********" at bounding box center [497, 311] width 658 height 442
click at [275, 280] on textarea "**********" at bounding box center [491, 274] width 622 height 102
click at [310, 283] on textarea "**********" at bounding box center [491, 274] width 622 height 102
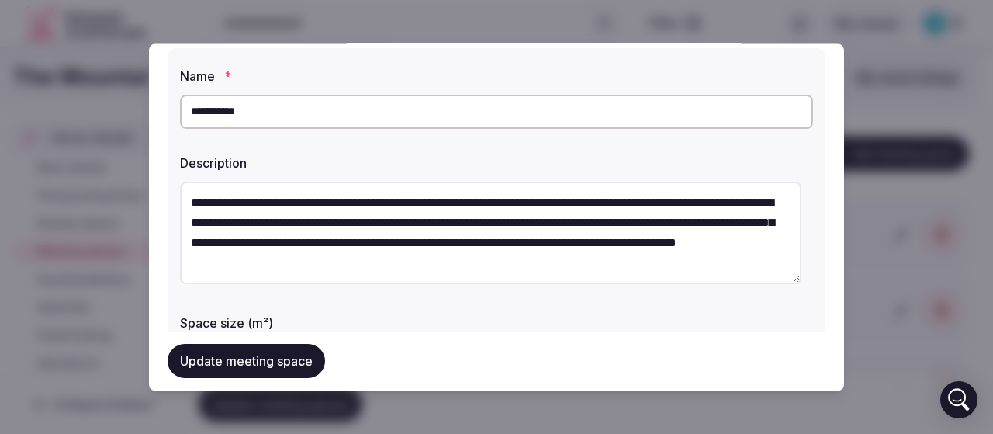
scroll to position [78, 0]
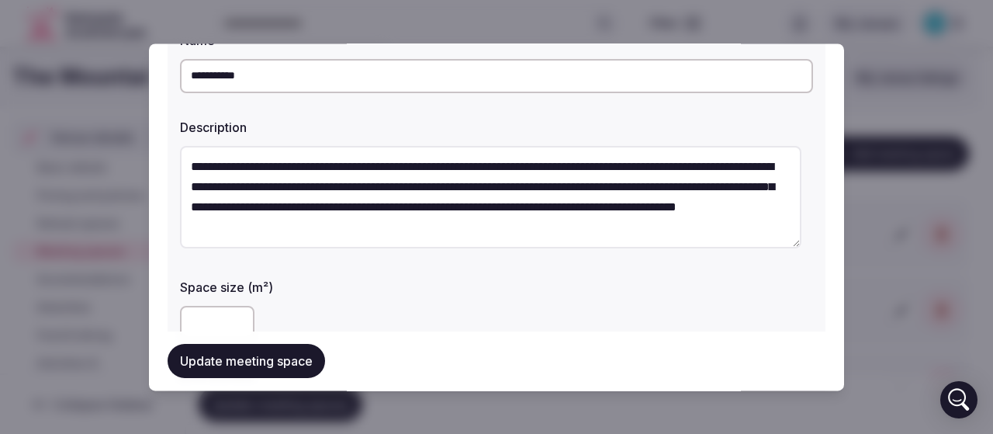
drag, startPoint x: 540, startPoint y: 234, endPoint x: 182, endPoint y: 161, distance: 365.8
click at [182, 161] on textarea "**********" at bounding box center [491, 197] width 622 height 102
paste textarea "**********"
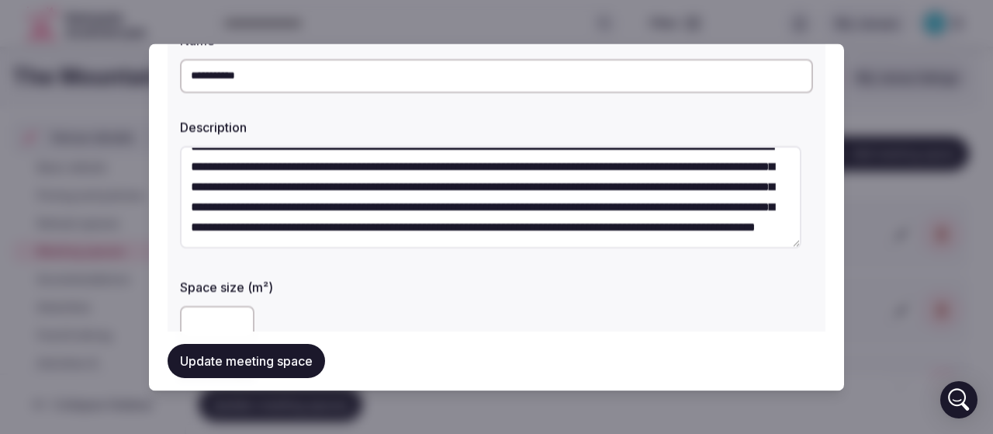
scroll to position [0, 0]
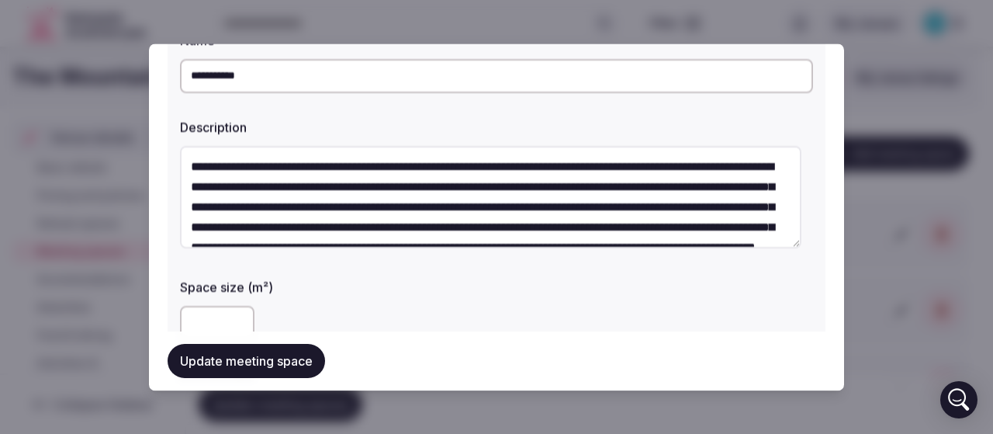
drag, startPoint x: 294, startPoint y: 190, endPoint x: 382, endPoint y: 187, distance: 87.7
click at [382, 187] on textarea "**********" at bounding box center [491, 197] width 622 height 102
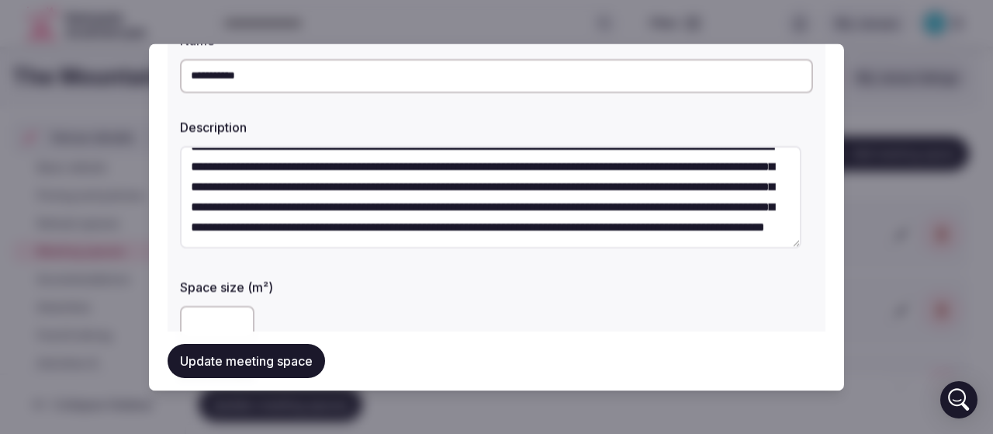
scroll to position [61, 0]
click at [546, 169] on textarea "**********" at bounding box center [491, 197] width 622 height 102
click at [329, 193] on textarea "**********" at bounding box center [491, 197] width 622 height 102
click at [556, 169] on textarea "**********" at bounding box center [491, 197] width 622 height 102
click at [324, 190] on textarea "**********" at bounding box center [491, 197] width 622 height 102
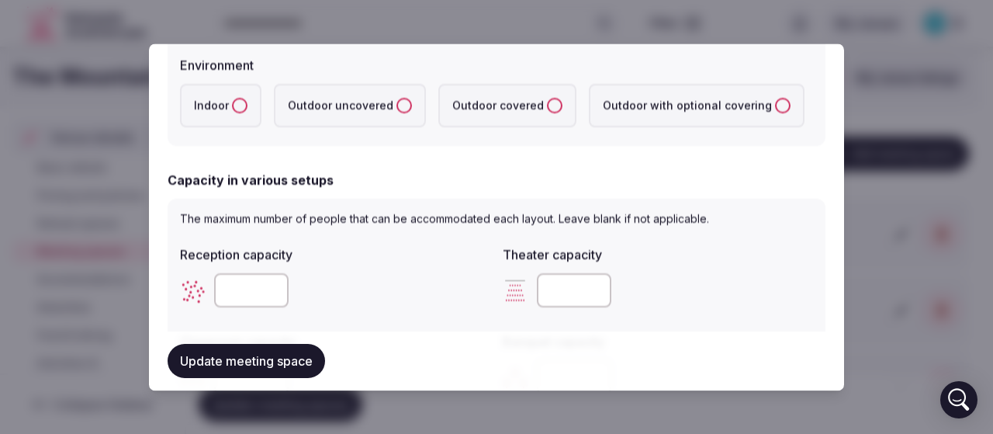
scroll to position [388, 0]
type textarea "**********"
click at [237, 115] on label "Indoor" at bounding box center [220, 103] width 81 height 43
click at [237, 112] on button "Indoor" at bounding box center [240, 104] width 16 height 16
click at [368, 111] on label "Outdoor uncovered" at bounding box center [350, 103] width 152 height 43
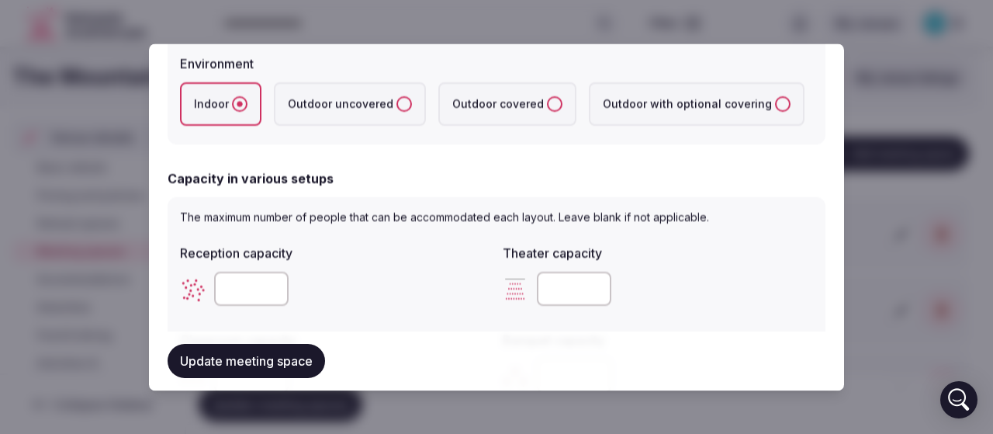
click at [397, 111] on uncovered "Outdoor uncovered" at bounding box center [405, 104] width 16 height 16
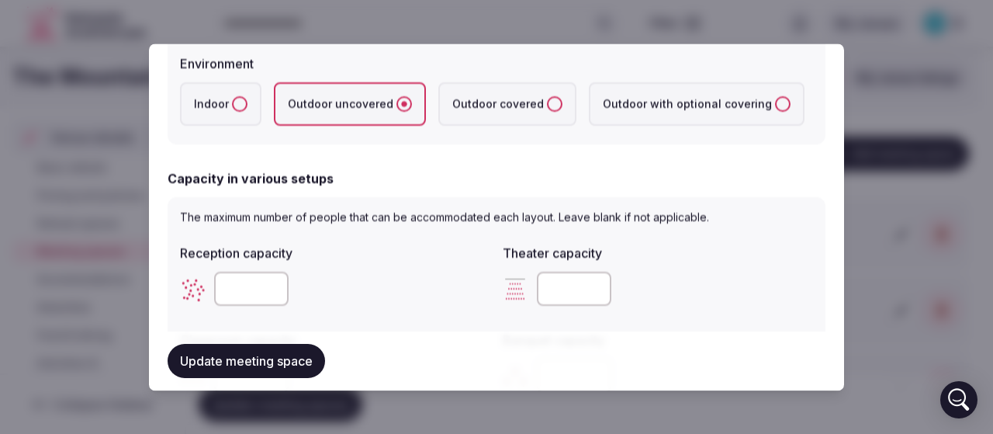
click at [244, 106] on button "Indoor" at bounding box center [240, 104] width 16 height 16
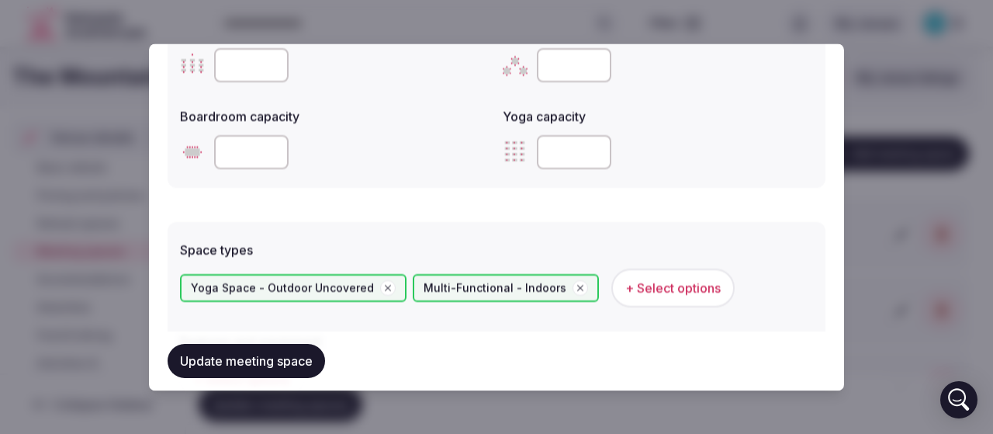
scroll to position [776, 0]
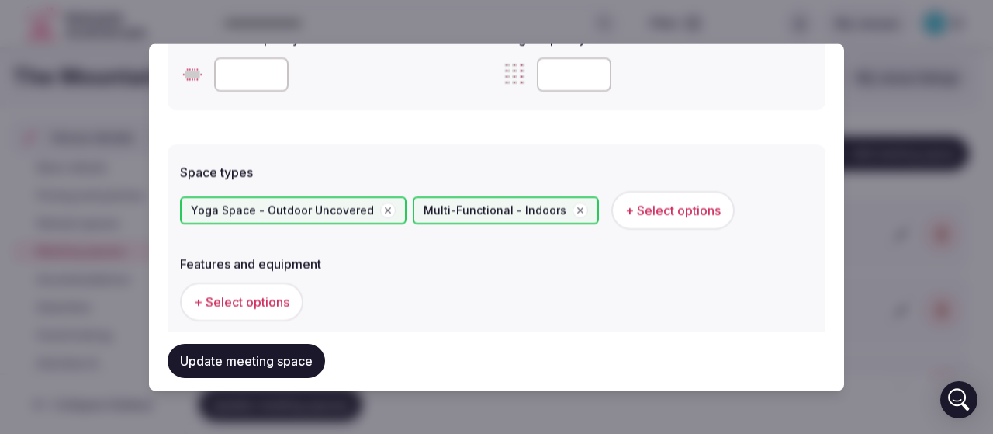
click at [228, 307] on span "+ Select options" at bounding box center [241, 301] width 95 height 17
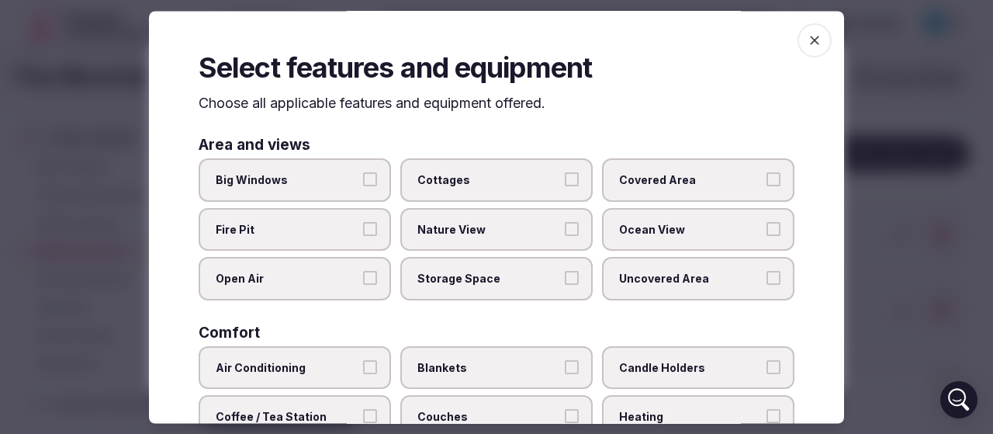
click at [290, 181] on span "Big Windows" at bounding box center [287, 181] width 143 height 16
click at [363, 181] on button "Big Windows" at bounding box center [370, 180] width 14 height 14
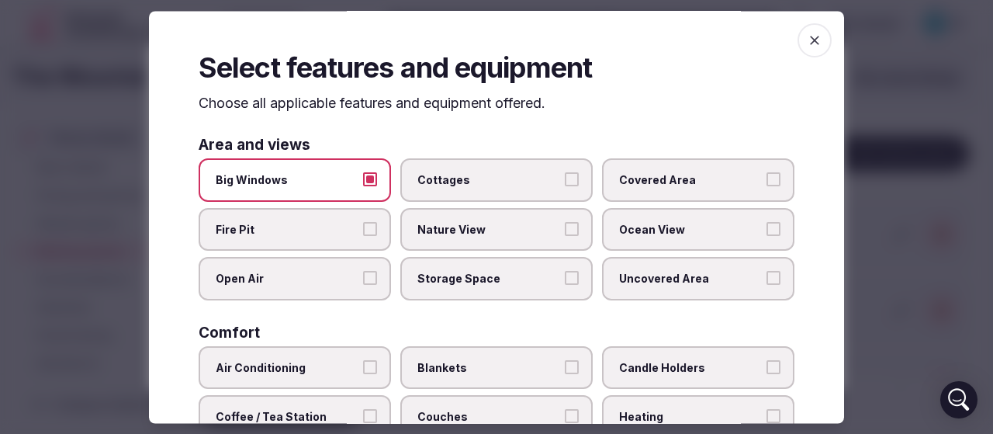
click at [455, 239] on label "Nature View" at bounding box center [496, 229] width 192 height 43
click at [565, 236] on button "Nature View" at bounding box center [572, 229] width 14 height 14
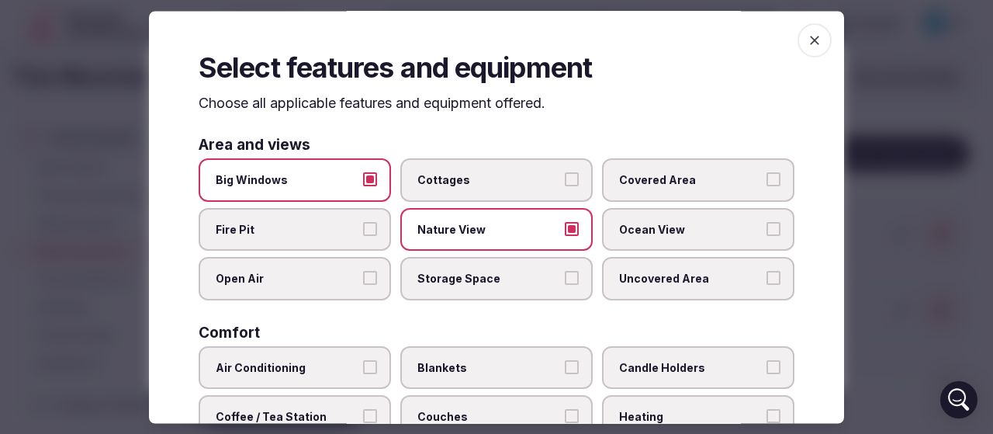
click at [693, 179] on span "Covered Area" at bounding box center [690, 181] width 143 height 16
click at [767, 179] on button "Covered Area" at bounding box center [774, 180] width 14 height 14
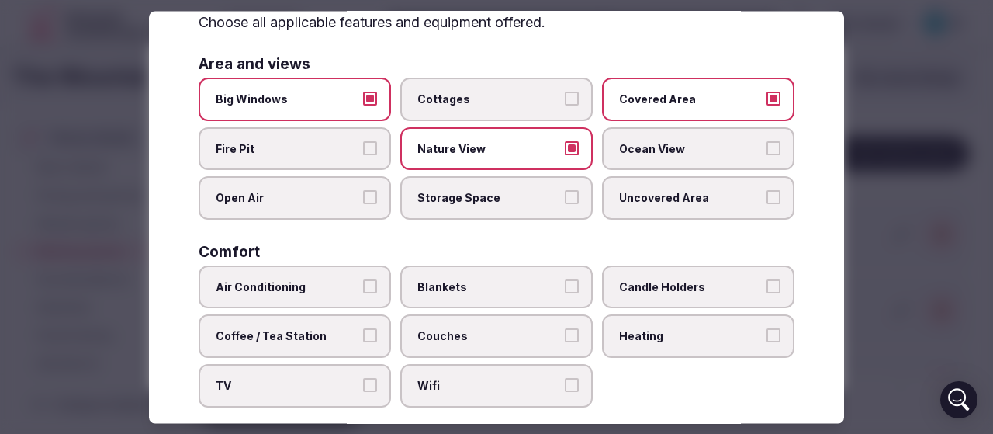
scroll to position [155, 0]
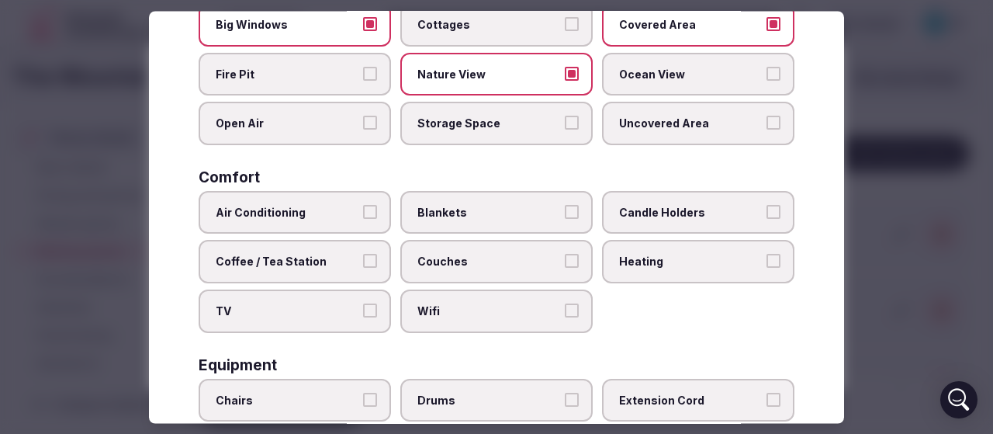
click at [627, 128] on span "Uncovered Area" at bounding box center [690, 124] width 143 height 16
click at [767, 128] on button "Uncovered Area" at bounding box center [774, 123] width 14 height 14
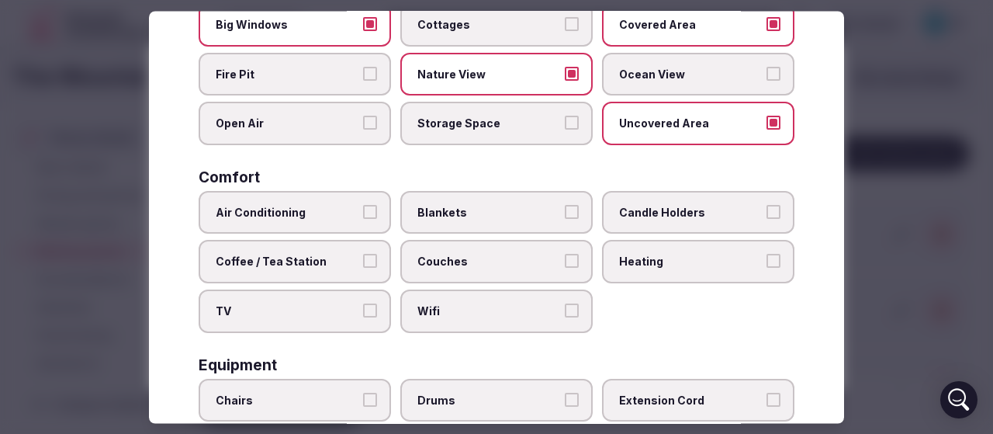
click at [317, 134] on label "Open Air" at bounding box center [295, 123] width 192 height 43
click at [363, 130] on button "Open Air" at bounding box center [370, 123] width 14 height 14
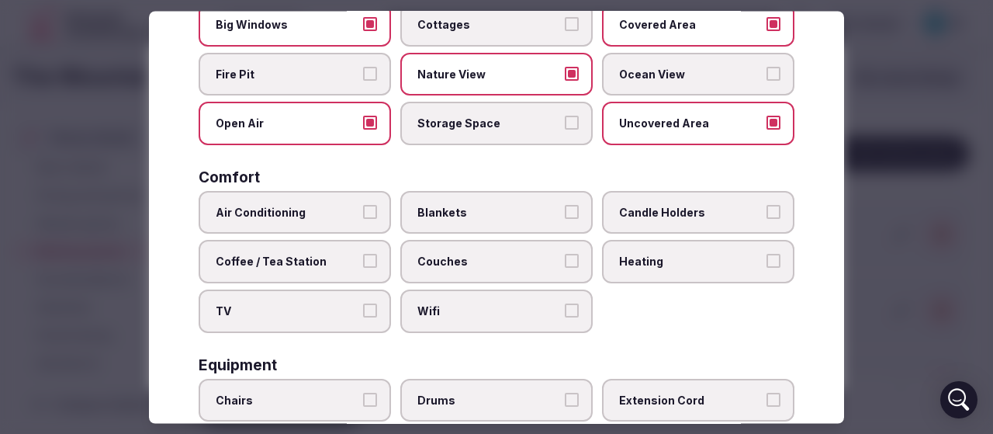
scroll to position [233, 0]
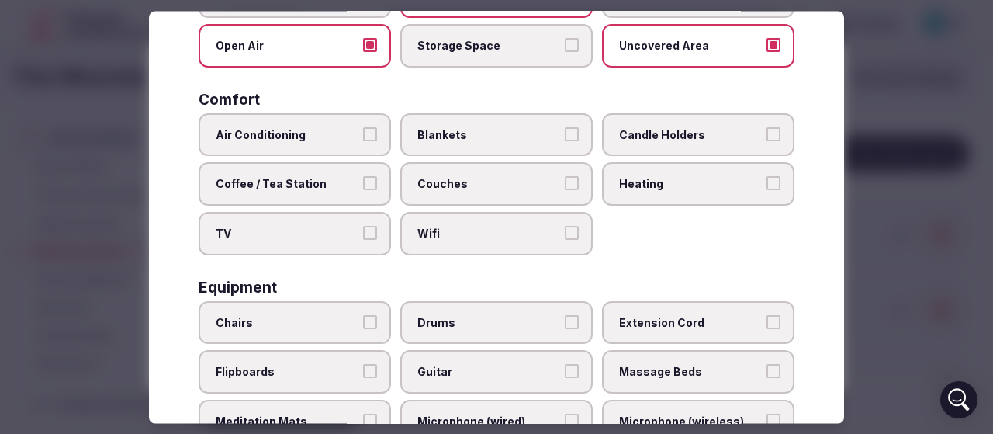
click at [321, 145] on label "Air Conditioning" at bounding box center [295, 134] width 192 height 43
click at [363, 141] on button "Air Conditioning" at bounding box center [370, 134] width 14 height 14
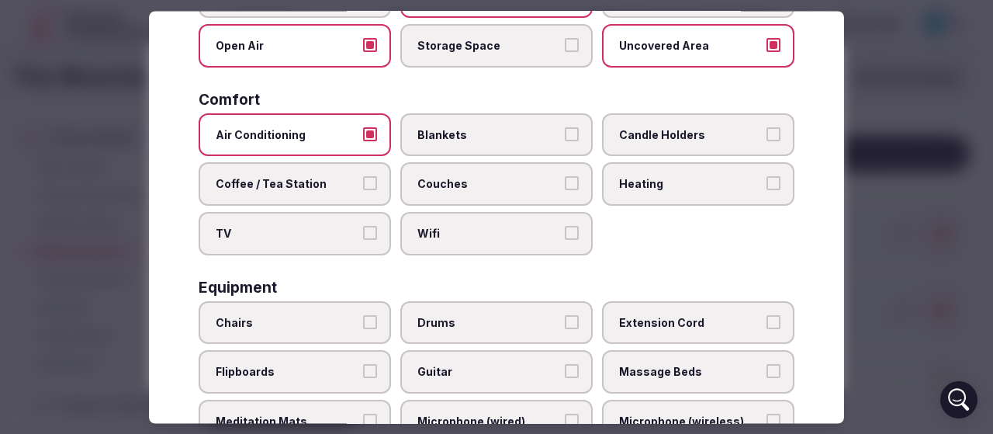
click at [315, 188] on span "Coffee / Tea Station" at bounding box center [287, 185] width 143 height 16
click at [363, 188] on button "Coffee / Tea Station" at bounding box center [370, 184] width 14 height 14
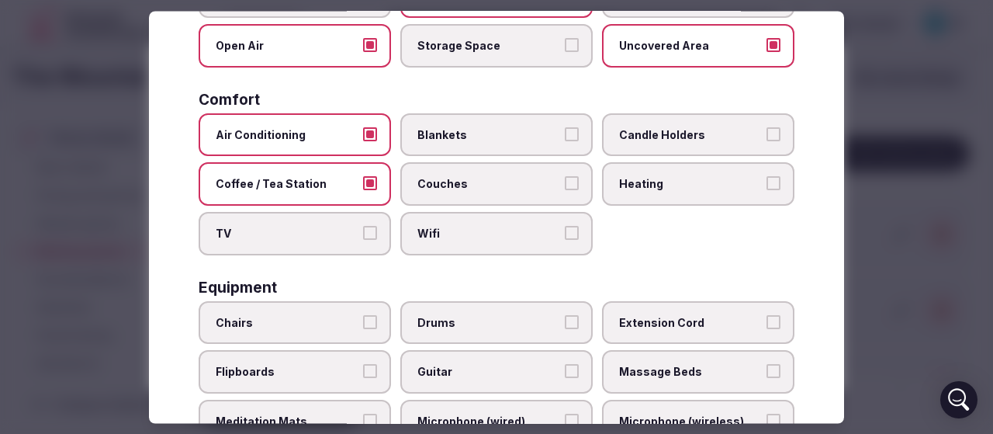
click at [318, 219] on label "TV" at bounding box center [295, 234] width 192 height 43
click at [363, 227] on button "TV" at bounding box center [370, 234] width 14 height 14
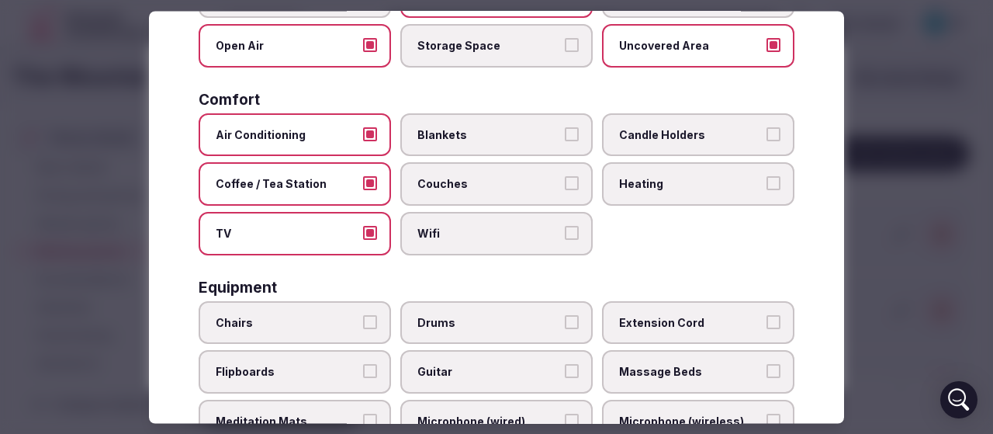
click at [471, 235] on span "Wifi" at bounding box center [488, 235] width 143 height 16
click at [565, 235] on button "Wifi" at bounding box center [572, 234] width 14 height 14
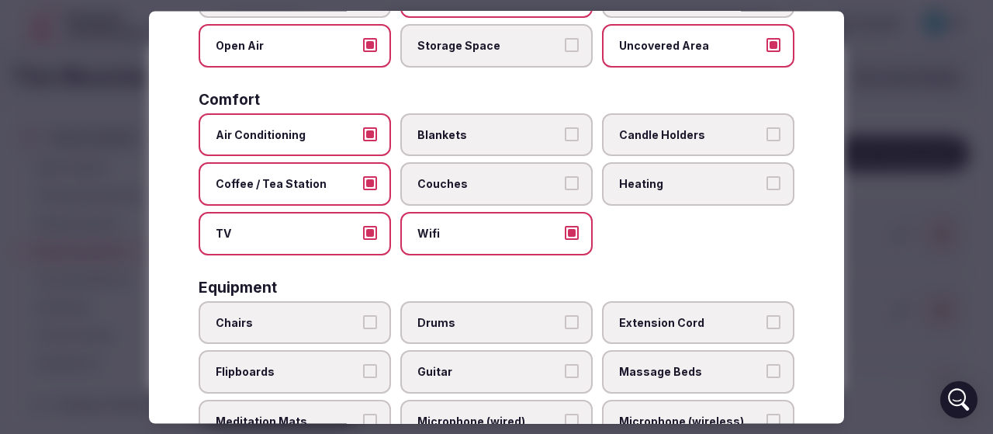
click at [670, 141] on span "Candle Holders" at bounding box center [690, 135] width 143 height 16
click at [767, 141] on button "Candle Holders" at bounding box center [774, 134] width 14 height 14
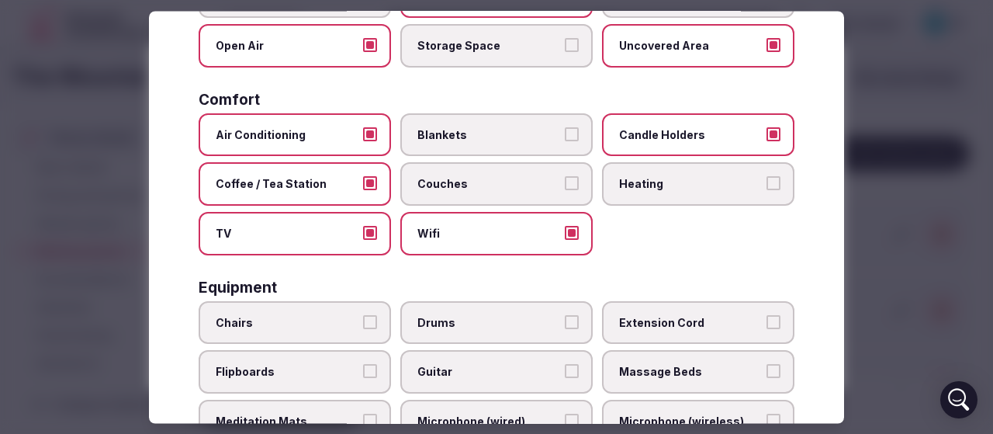
click at [656, 191] on span "Heating" at bounding box center [690, 185] width 143 height 16
click at [767, 191] on button "Heating" at bounding box center [774, 184] width 14 height 14
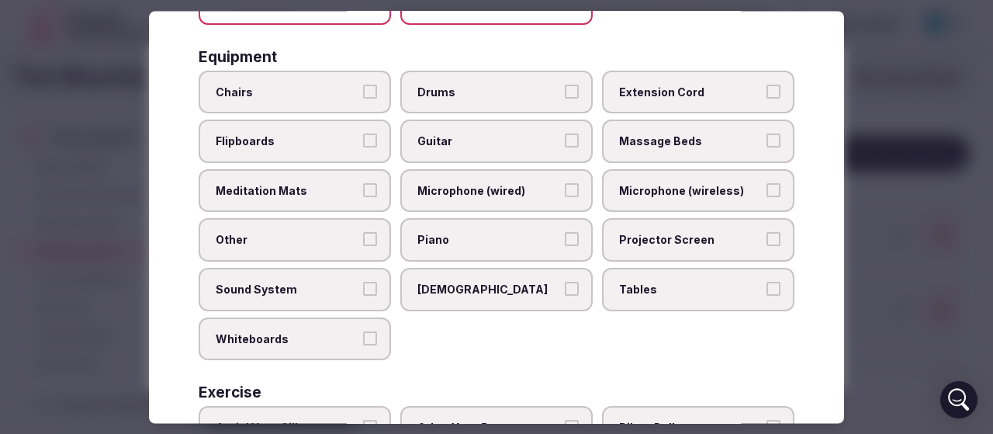
scroll to position [466, 0]
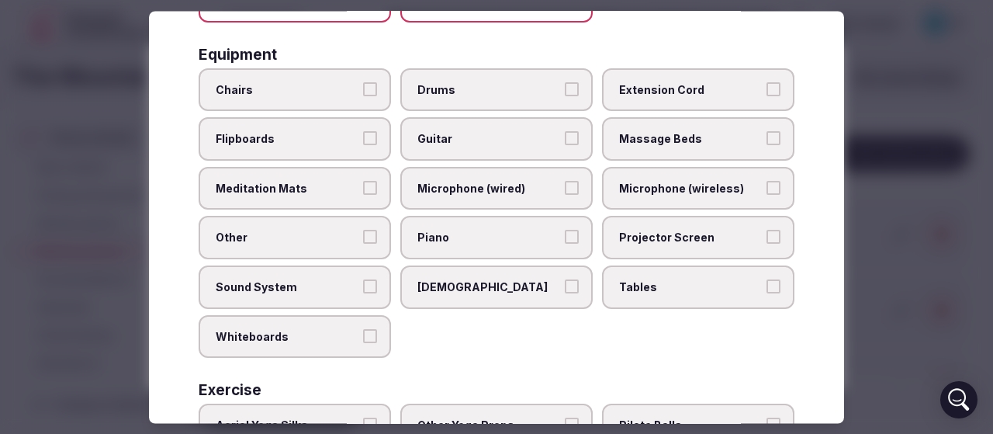
click at [304, 94] on span "Chairs" at bounding box center [287, 90] width 143 height 16
click at [363, 94] on button "Chairs" at bounding box center [370, 89] width 14 height 14
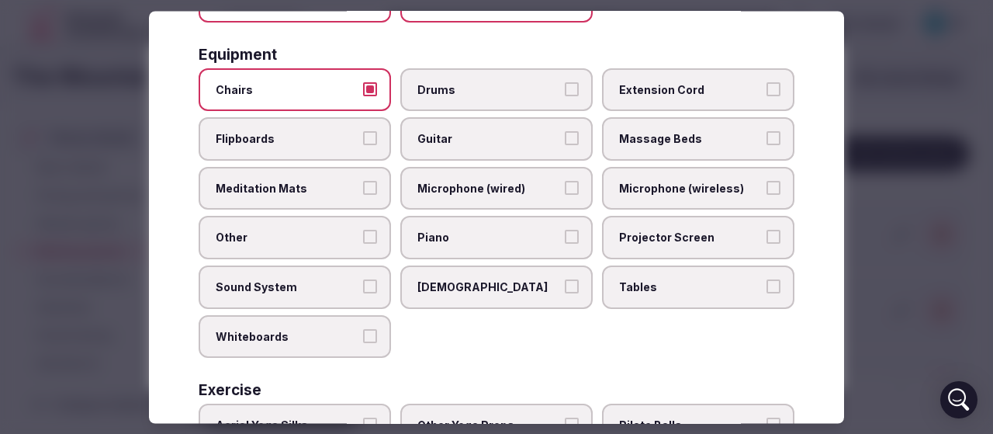
click at [435, 94] on span "Drums" at bounding box center [488, 90] width 143 height 16
click at [565, 94] on button "Drums" at bounding box center [572, 89] width 14 height 14
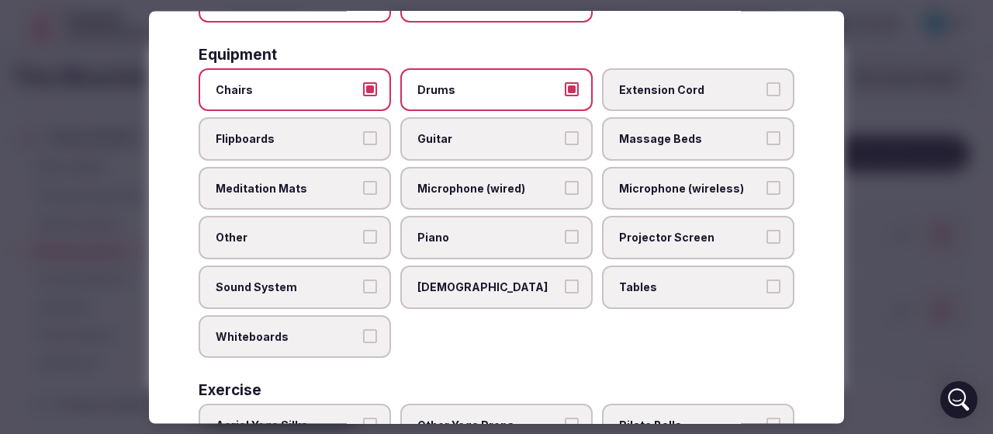
click at [680, 88] on span "Extension Cord" at bounding box center [690, 90] width 143 height 16
click at [767, 88] on button "Extension Cord" at bounding box center [774, 89] width 14 height 14
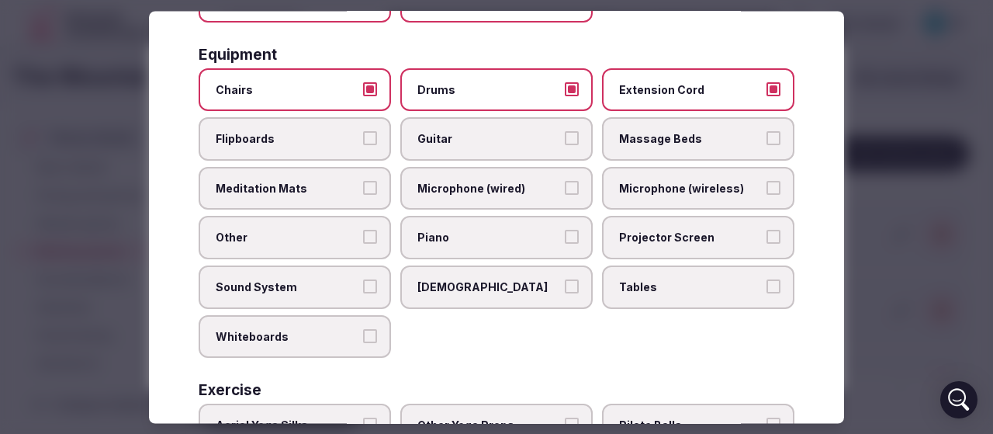
click at [653, 193] on span "Microphone (wireless)" at bounding box center [690, 189] width 143 height 16
click at [767, 193] on button "Microphone (wireless)" at bounding box center [774, 188] width 14 height 14
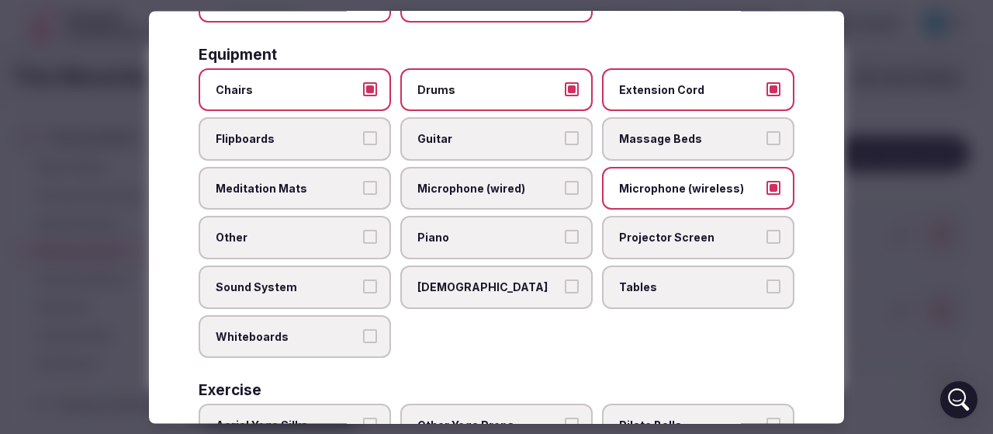
click at [515, 195] on span "Microphone (wired)" at bounding box center [488, 189] width 143 height 16
click at [565, 195] on button "Microphone (wired)" at bounding box center [572, 188] width 14 height 14
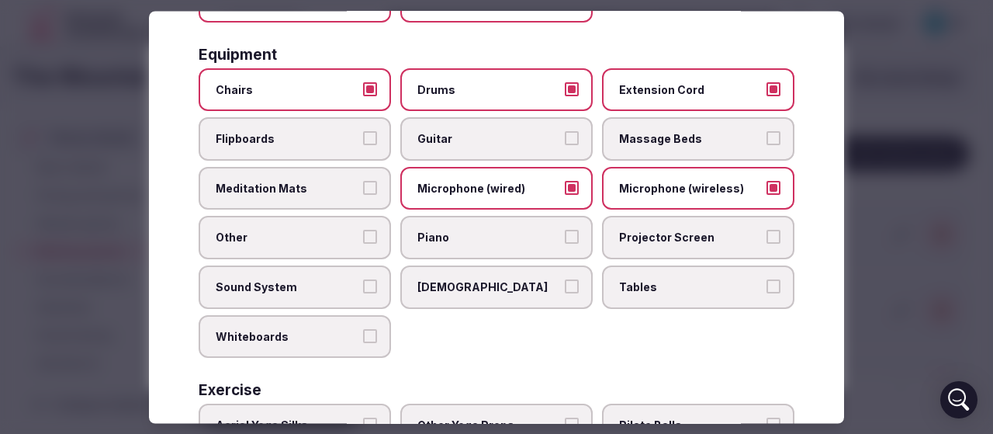
click at [293, 192] on span "Meditation Mats" at bounding box center [287, 189] width 143 height 16
click at [363, 192] on button "Meditation Mats" at bounding box center [370, 188] width 14 height 14
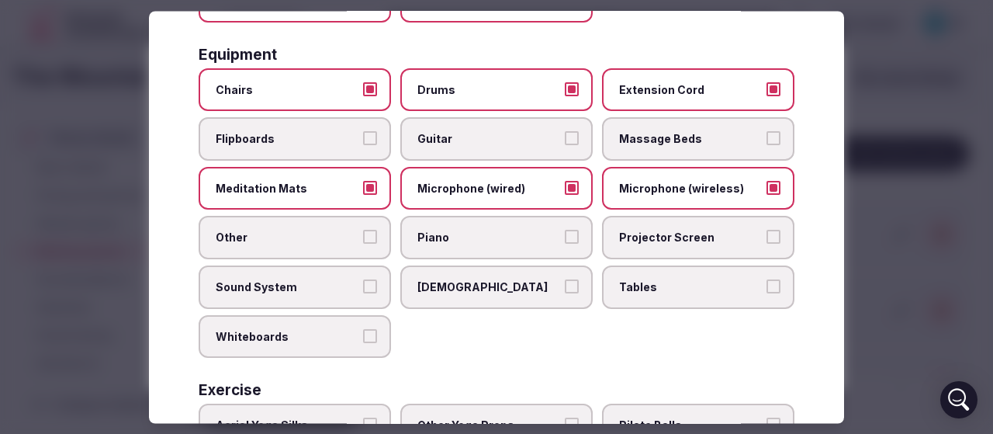
click at [467, 234] on span "Piano" at bounding box center [488, 238] width 143 height 16
click at [565, 234] on button "Piano" at bounding box center [572, 237] width 14 height 14
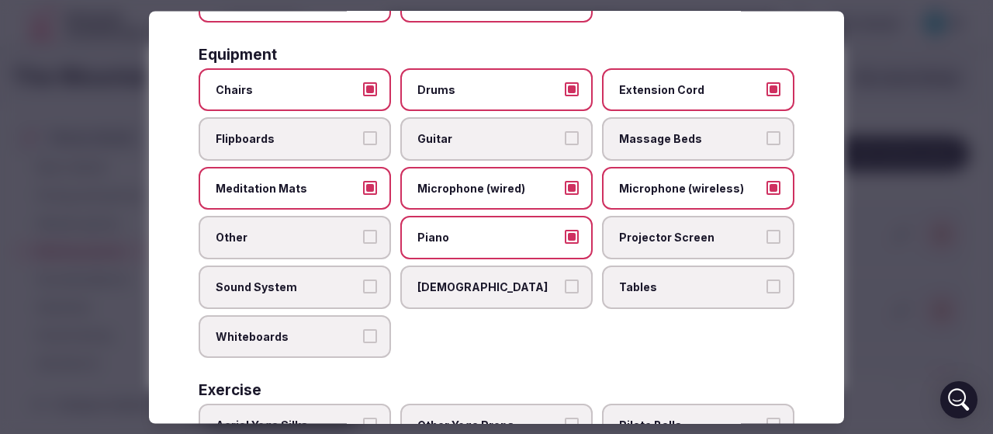
click at [637, 227] on label "Projector Screen" at bounding box center [698, 237] width 192 height 43
click at [767, 230] on button "Projector Screen" at bounding box center [774, 237] width 14 height 14
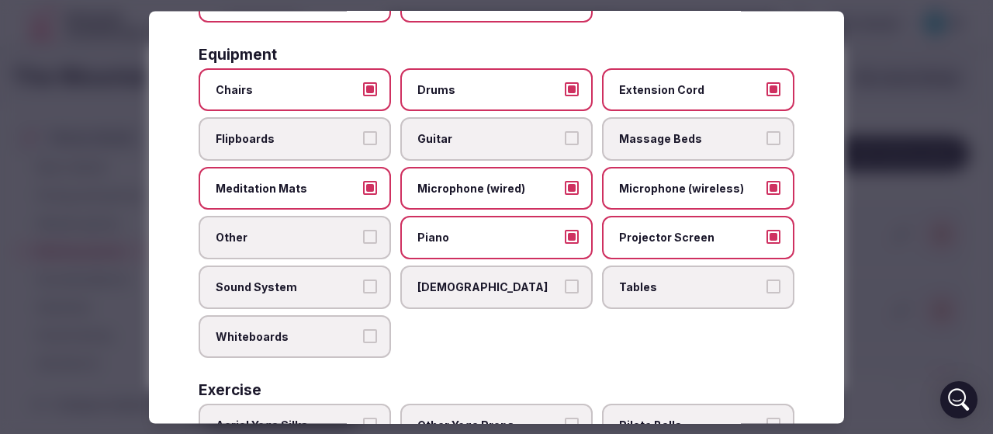
click at [634, 289] on span "Tables" at bounding box center [690, 287] width 143 height 16
click at [767, 289] on button "Tables" at bounding box center [774, 286] width 14 height 14
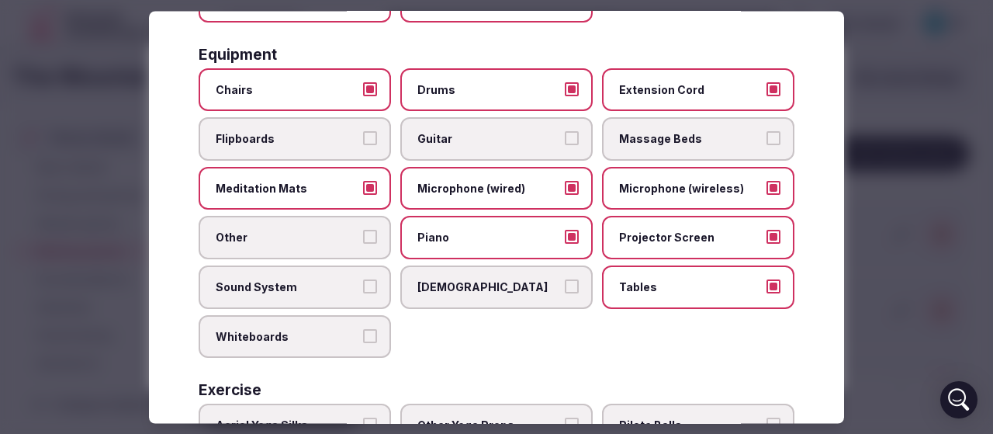
click at [241, 339] on span "Whiteboards" at bounding box center [287, 337] width 143 height 16
click at [363, 339] on button "Whiteboards" at bounding box center [370, 336] width 14 height 14
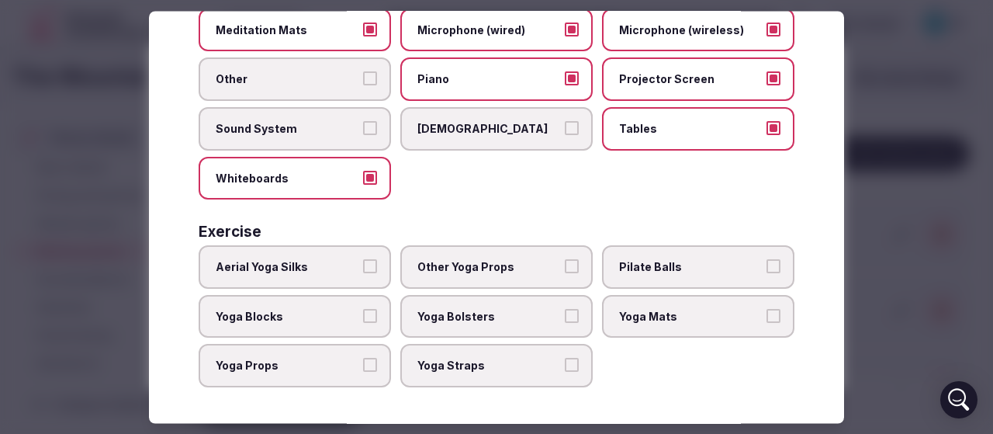
scroll to position [625, 0]
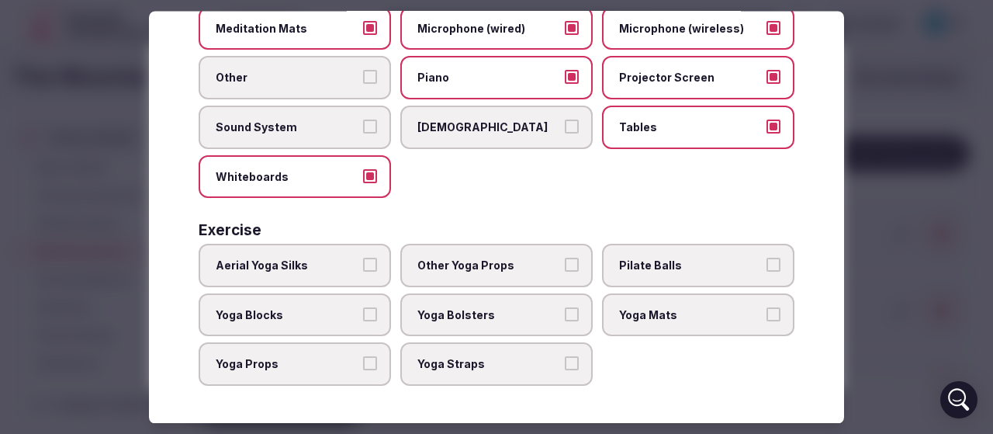
click at [633, 320] on span "Yoga Mats" at bounding box center [690, 315] width 143 height 16
click at [767, 320] on button "Yoga Mats" at bounding box center [774, 314] width 14 height 14
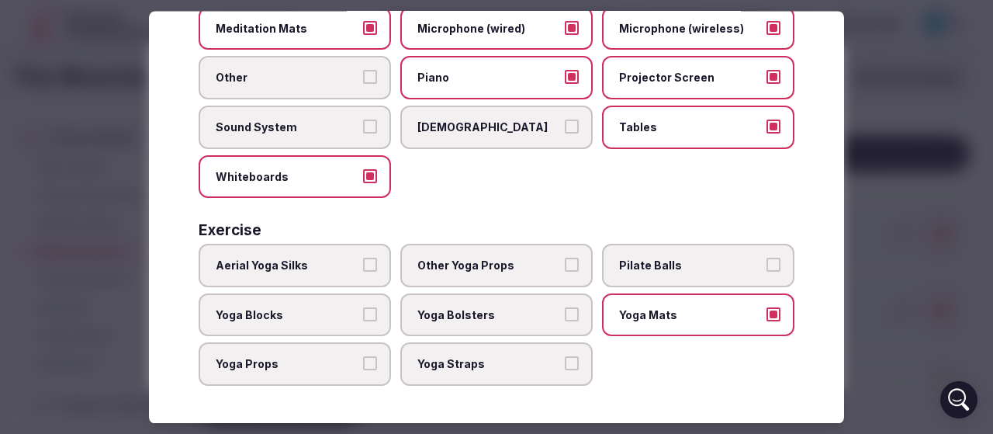
click at [460, 266] on span "Other Yoga Props" at bounding box center [488, 266] width 143 height 16
click at [565, 266] on button "Other Yoga Props" at bounding box center [572, 265] width 14 height 14
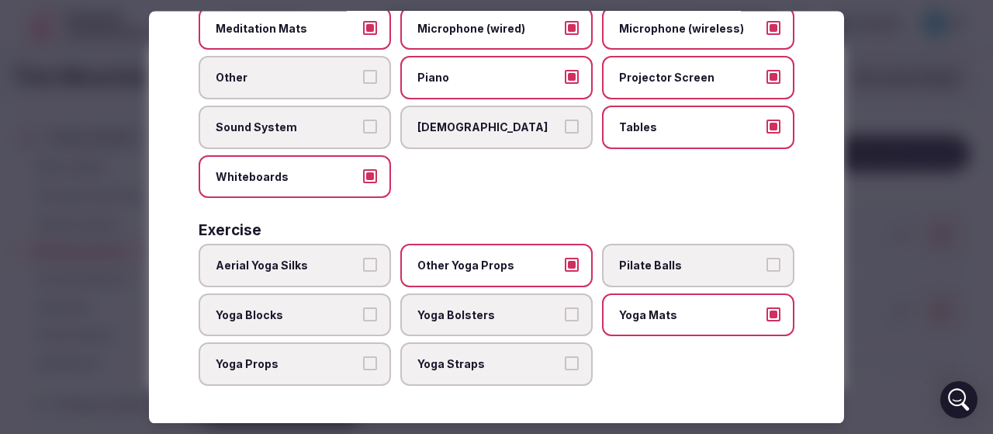
click at [439, 370] on span "Yoga Straps" at bounding box center [488, 365] width 143 height 16
click at [565, 370] on button "Yoga Straps" at bounding box center [572, 364] width 14 height 14
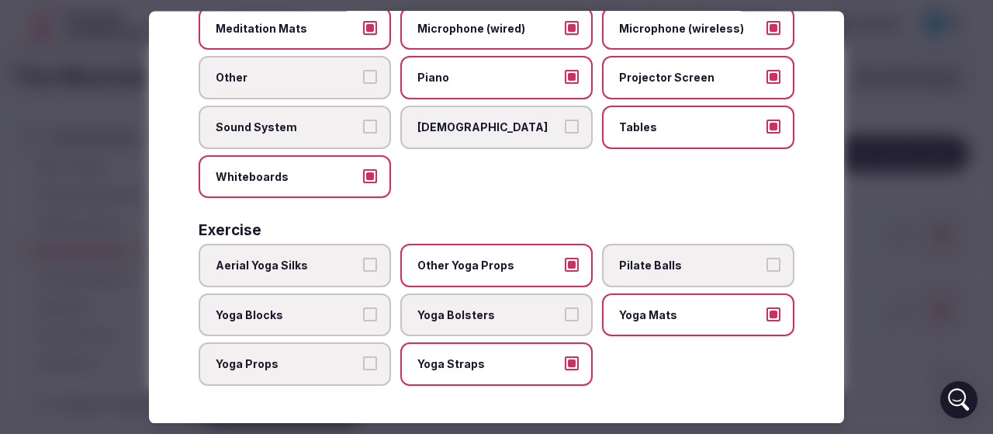
click at [445, 323] on label "Yoga Bolsters" at bounding box center [496, 314] width 192 height 43
click at [565, 321] on button "Yoga Bolsters" at bounding box center [572, 314] width 14 height 14
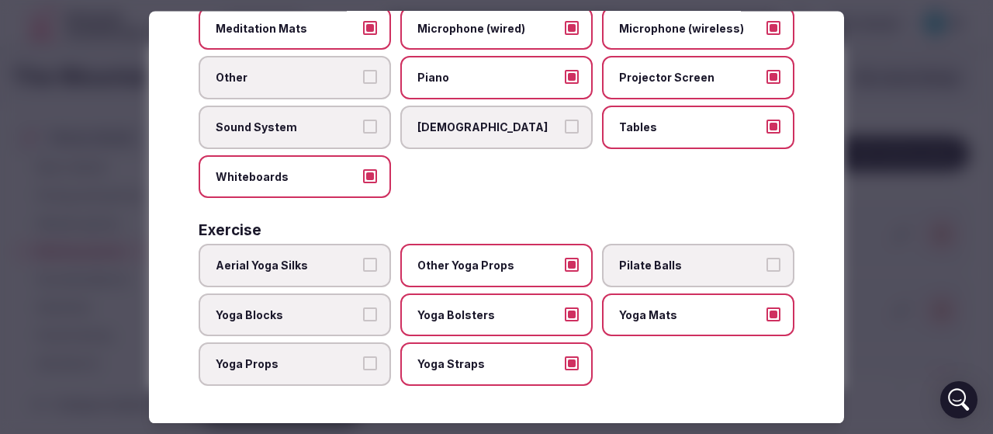
click at [268, 322] on span "Yoga Blocks" at bounding box center [287, 315] width 143 height 16
click at [363, 321] on button "Yoga Blocks" at bounding box center [370, 314] width 14 height 14
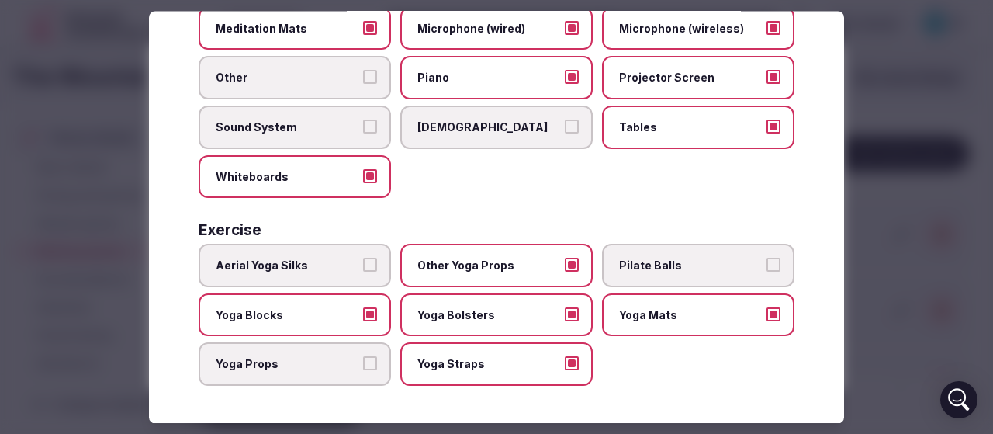
click at [270, 372] on label "Yoga Props" at bounding box center [295, 364] width 192 height 43
click at [363, 371] on button "Yoga Props" at bounding box center [370, 364] width 14 height 14
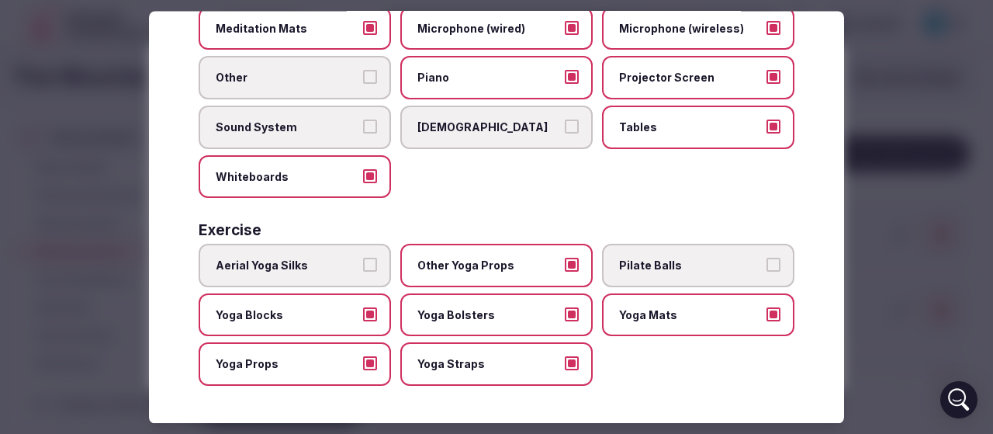
click at [452, 368] on span "Yoga Straps" at bounding box center [488, 365] width 143 height 16
click at [565, 368] on button "Yoga Straps" at bounding box center [572, 364] width 14 height 14
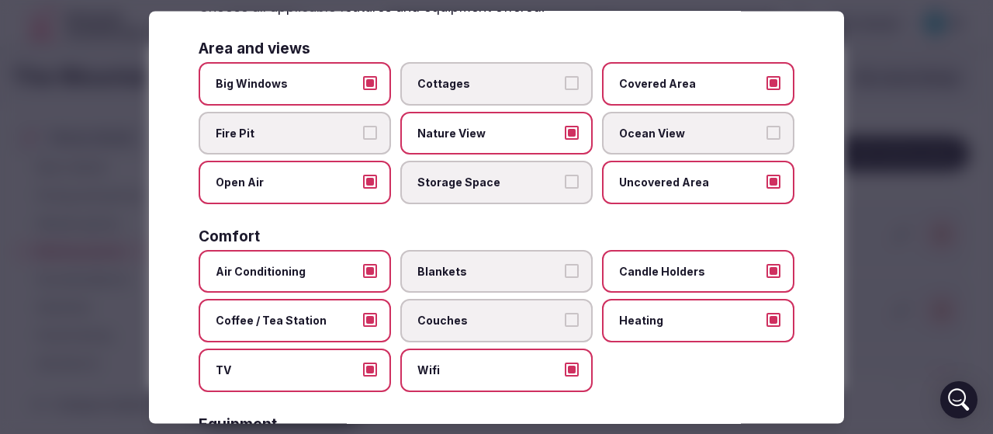
scroll to position [0, 0]
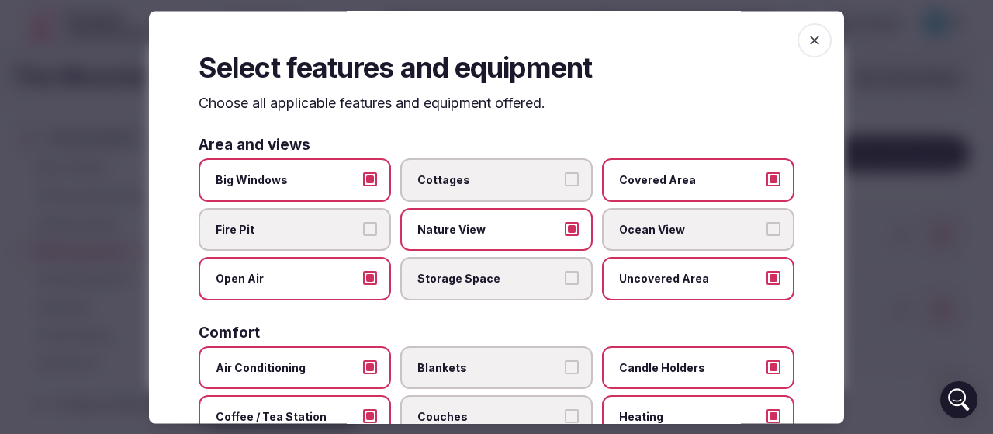
click at [807, 44] on icon "button" at bounding box center [815, 41] width 16 height 16
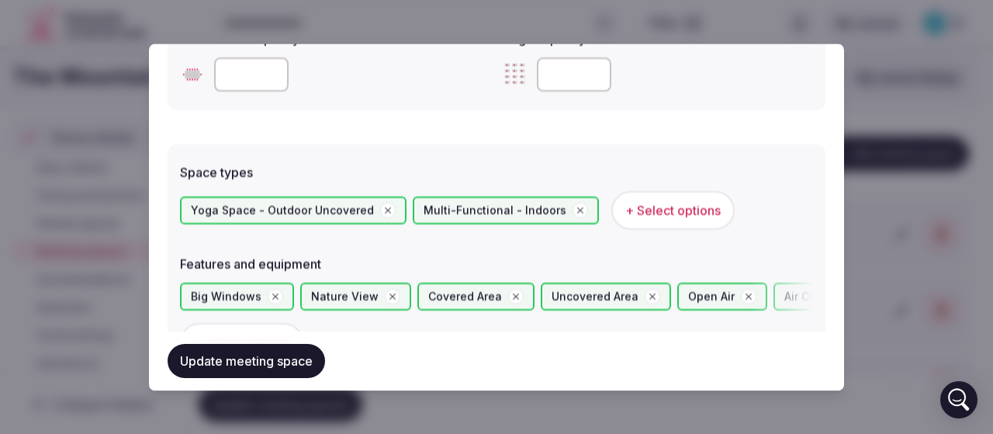
click at [638, 222] on button "+ Select options" at bounding box center [672, 210] width 123 height 39
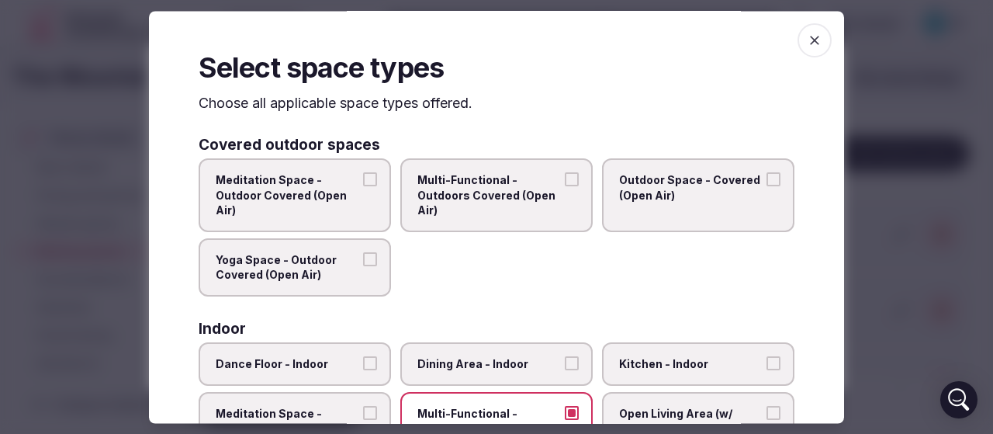
click at [807, 34] on icon "button" at bounding box center [815, 41] width 16 height 16
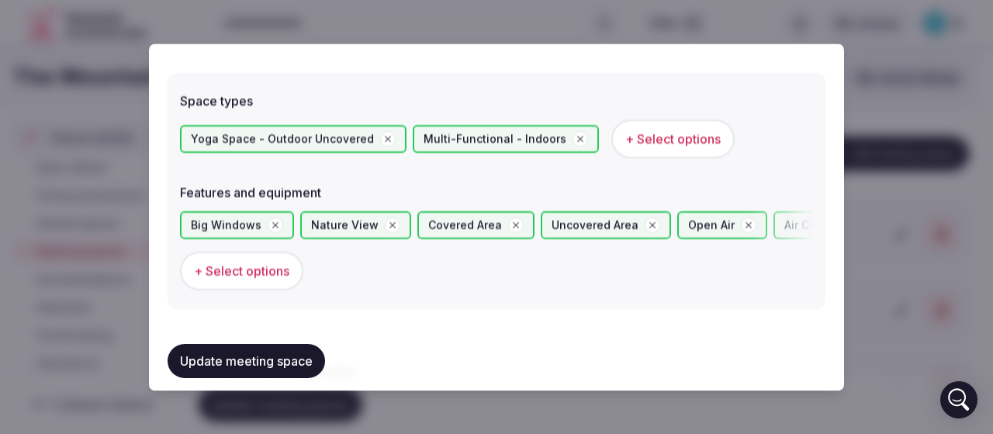
scroll to position [854, 0]
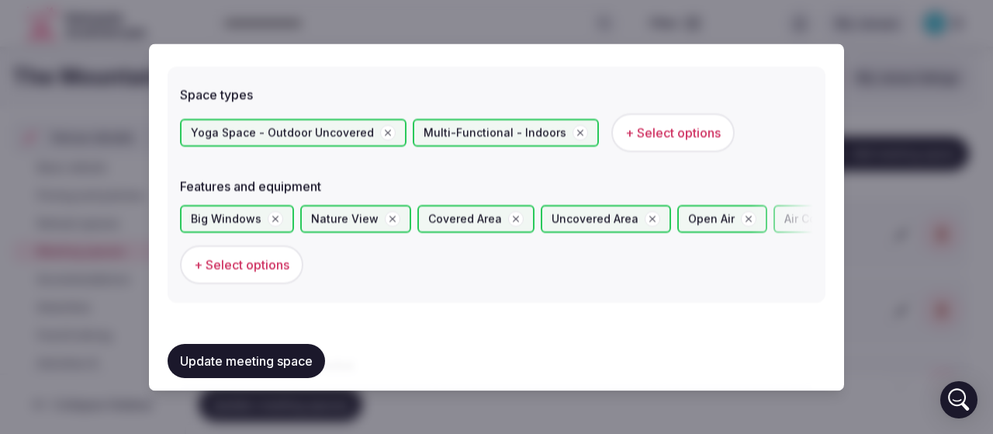
click at [640, 128] on span "+ Select options" at bounding box center [672, 132] width 95 height 17
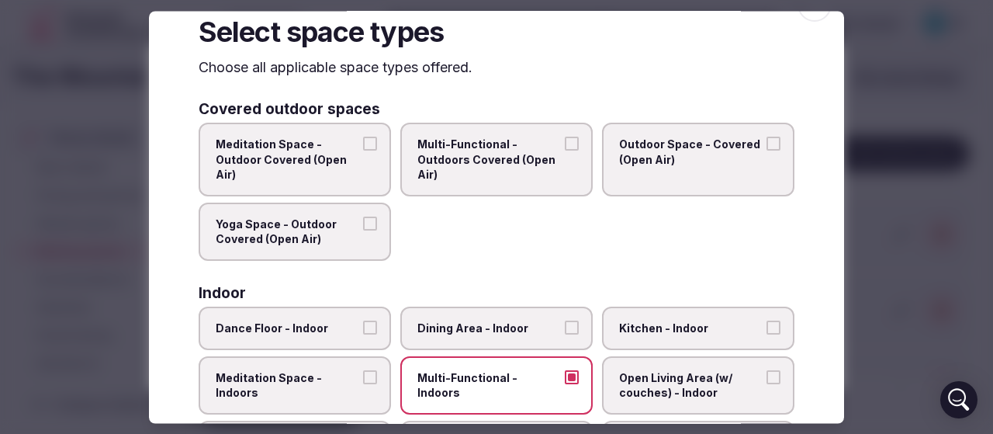
scroll to position [0, 0]
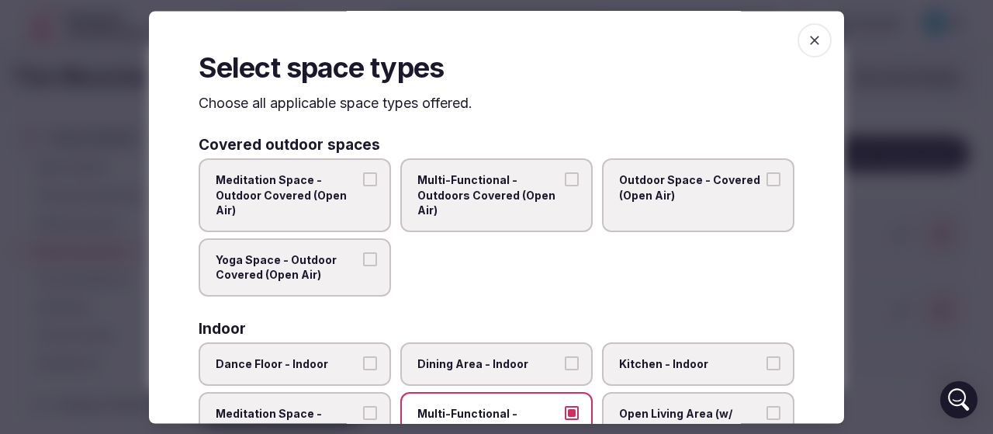
click at [312, 204] on span "Meditation Space - Outdoor Covered (Open Air)" at bounding box center [287, 196] width 143 height 46
click at [363, 187] on button "Meditation Space - Outdoor Covered (Open Air)" at bounding box center [370, 180] width 14 height 14
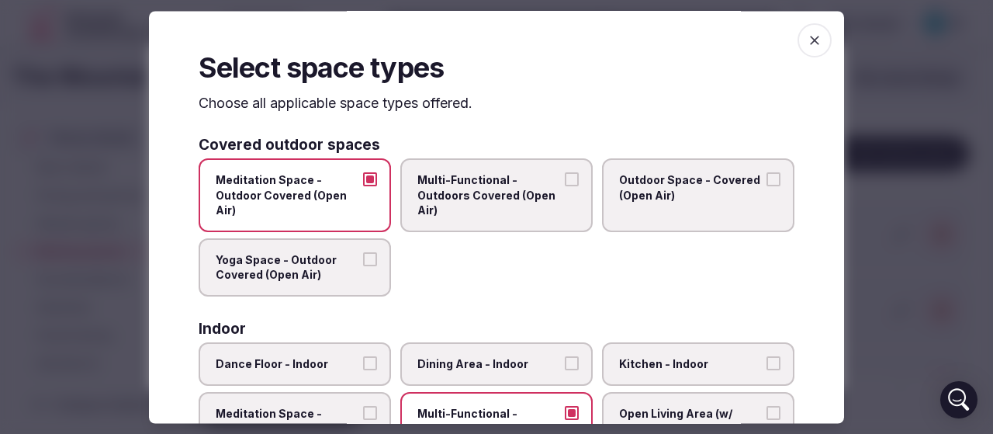
click at [686, 207] on label "Outdoor Space - Covered (Open Air)" at bounding box center [698, 196] width 192 height 74
click at [767, 187] on button "Outdoor Space - Covered (Open Air)" at bounding box center [774, 180] width 14 height 14
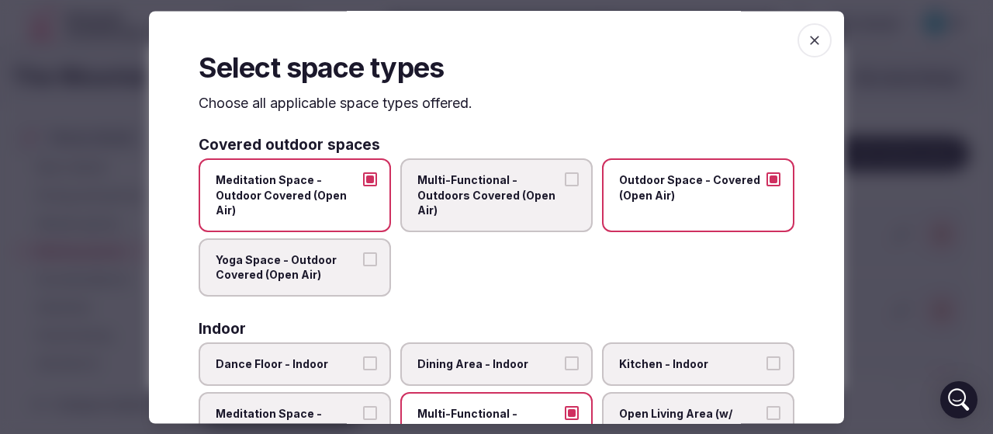
click at [649, 173] on span "Outdoor Space - Covered (Open Air)" at bounding box center [690, 188] width 143 height 30
click at [767, 173] on button "Outdoor Space - Covered (Open Air)" at bounding box center [774, 180] width 14 height 14
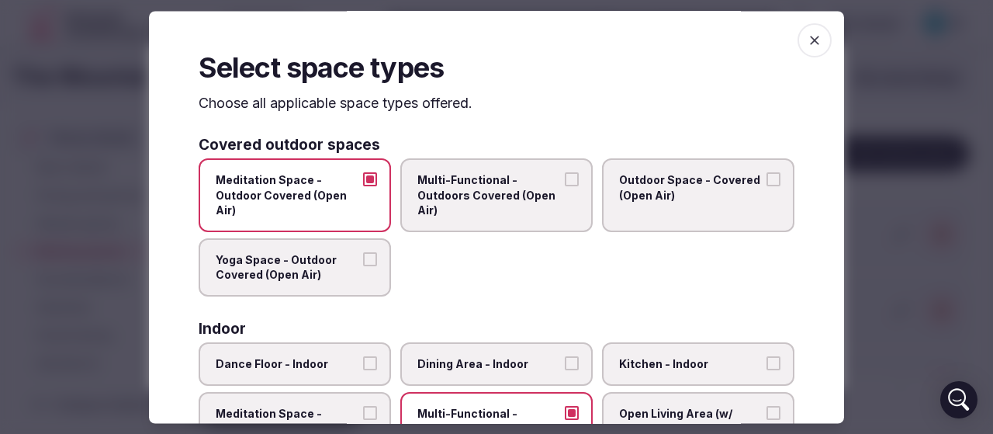
click at [307, 210] on span "Meditation Space - Outdoor Covered (Open Air)" at bounding box center [287, 196] width 143 height 46
click at [363, 187] on button "Meditation Space - Outdoor Covered (Open Air)" at bounding box center [370, 180] width 14 height 14
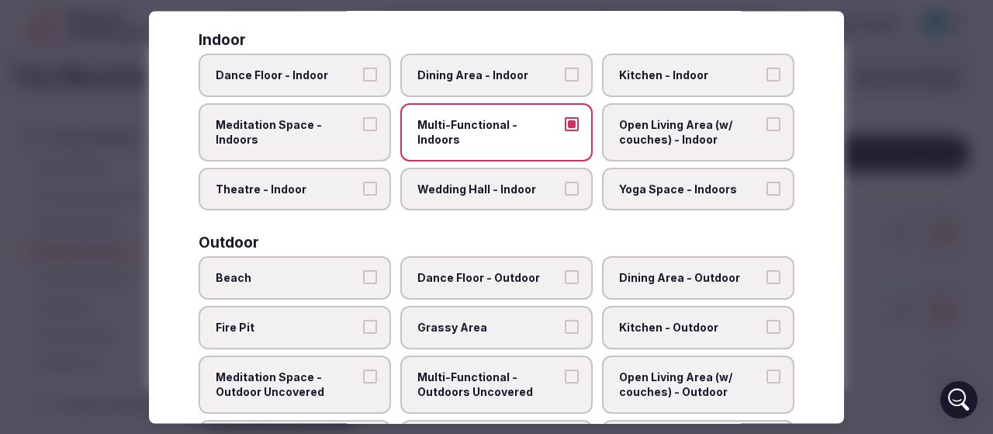
scroll to position [310, 0]
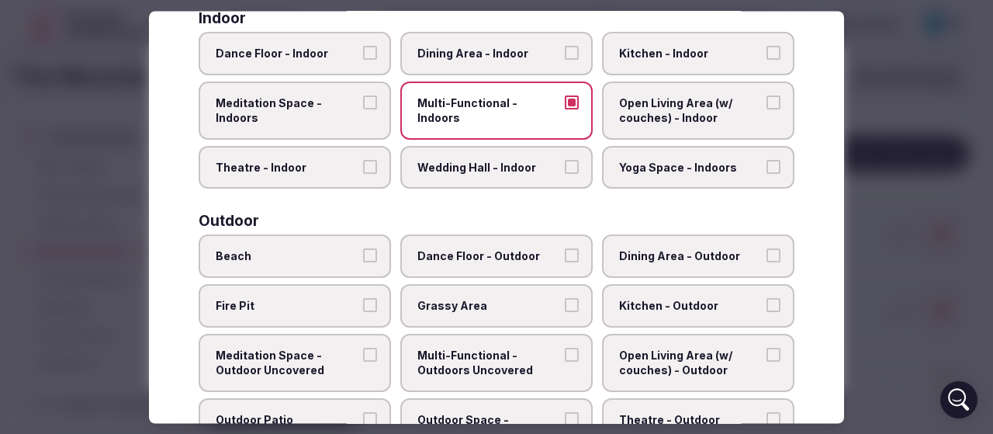
click at [688, 54] on span "Kitchen - Indoor" at bounding box center [690, 55] width 143 height 16
click at [767, 54] on button "Kitchen - Indoor" at bounding box center [774, 54] width 14 height 14
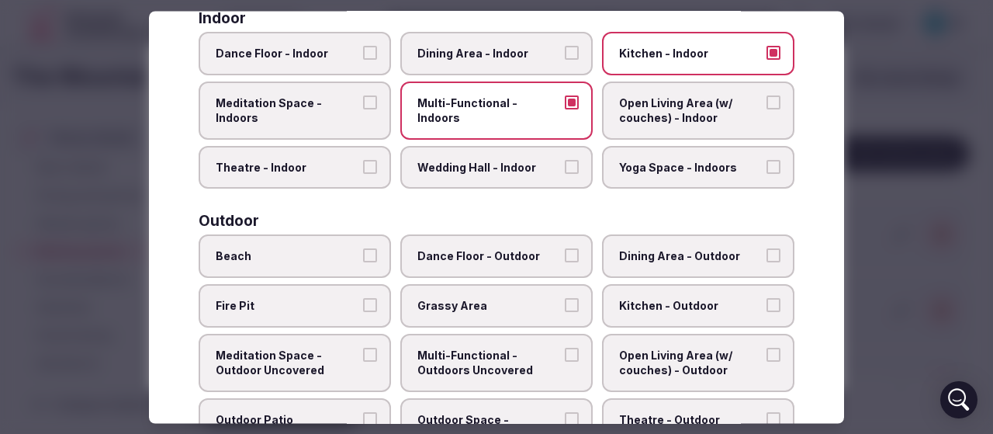
click at [310, 123] on span "Meditation Space - Indoors" at bounding box center [287, 110] width 143 height 30
click at [363, 109] on button "Meditation Space - Indoors" at bounding box center [370, 102] width 14 height 14
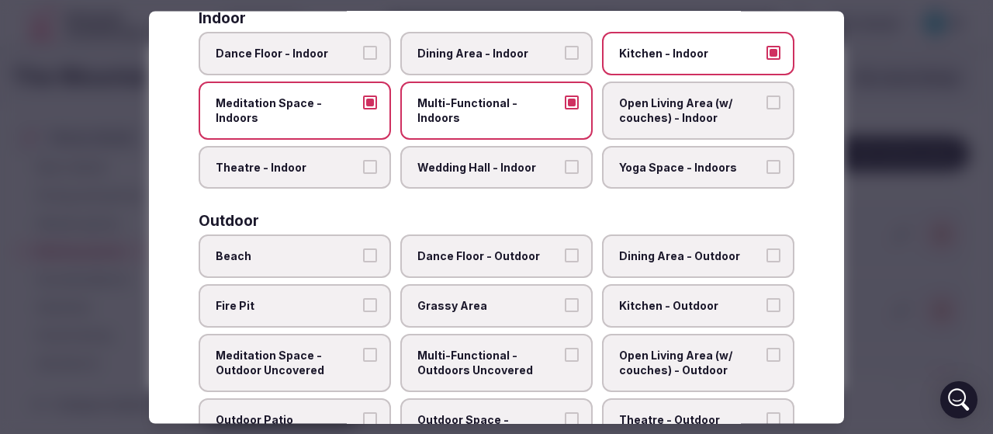
click at [668, 171] on span "Yoga Space - Indoors" at bounding box center [690, 168] width 143 height 16
click at [767, 171] on button "Yoga Space - Indoors" at bounding box center [774, 167] width 14 height 14
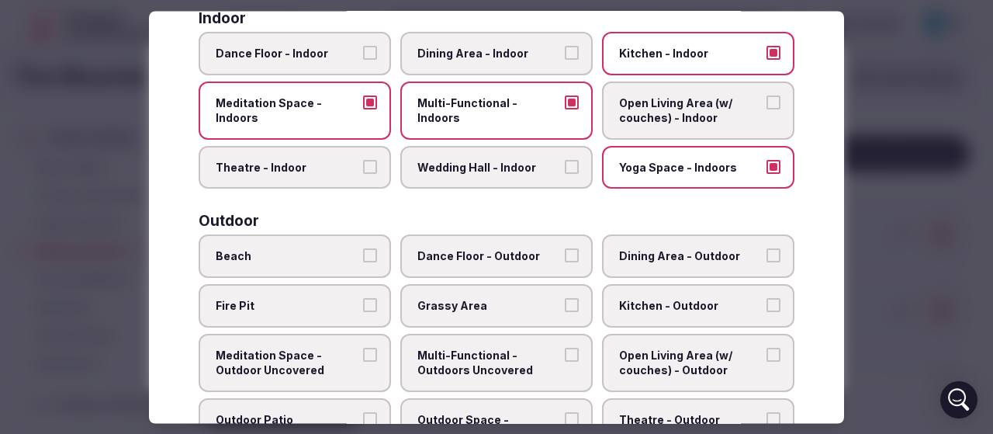
click at [490, 61] on span "Dining Area - Indoor" at bounding box center [488, 55] width 143 height 16
click at [565, 61] on button "Dining Area - Indoor" at bounding box center [572, 54] width 14 height 14
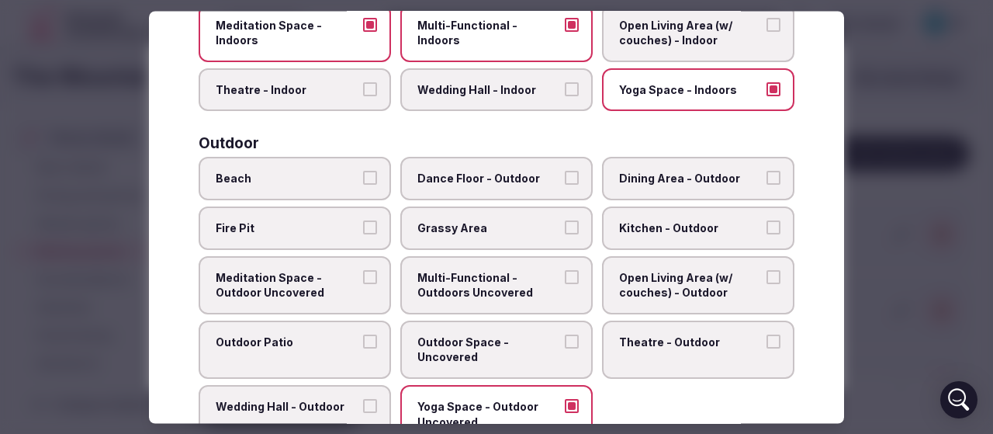
scroll to position [466, 0]
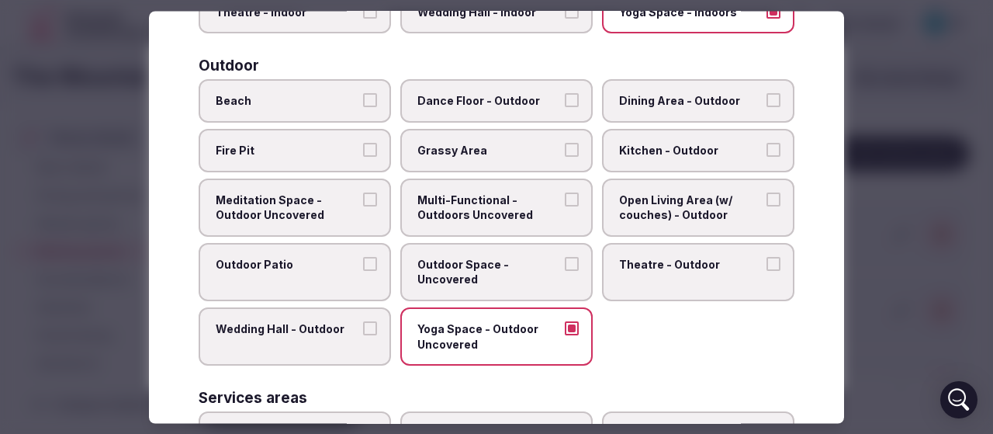
click at [459, 213] on span "Multi-Functional - Outdoors Uncovered" at bounding box center [488, 207] width 143 height 30
click at [565, 206] on button "Multi-Functional - Outdoors Uncovered" at bounding box center [572, 199] width 14 height 14
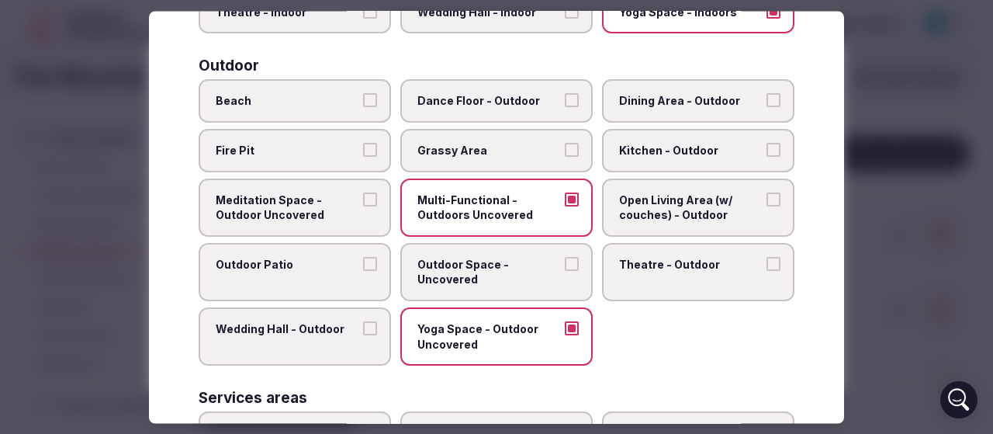
click at [256, 275] on label "Outdoor Patio" at bounding box center [295, 272] width 192 height 58
click at [363, 271] on button "Outdoor Patio" at bounding box center [370, 264] width 14 height 14
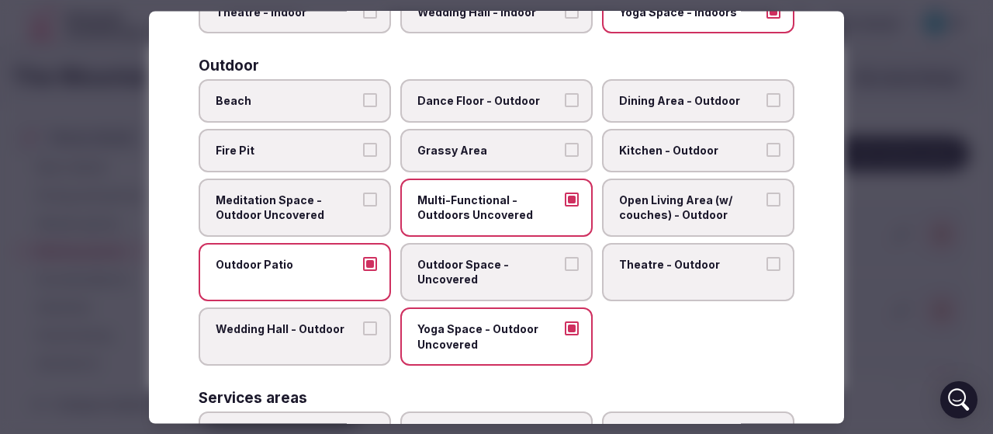
click at [445, 280] on span "Outdoor Space - Uncovered" at bounding box center [488, 272] width 143 height 30
click at [565, 271] on button "Outdoor Space - Uncovered" at bounding box center [572, 264] width 14 height 14
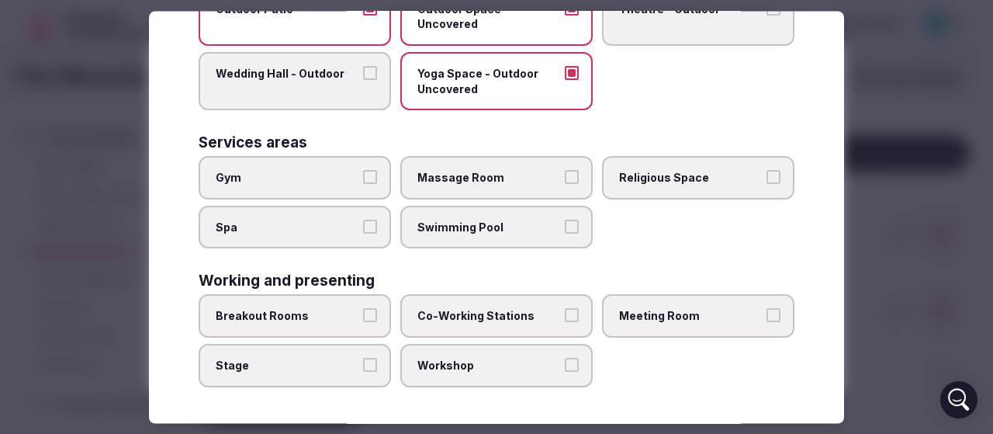
scroll to position [722, 0]
click at [668, 181] on span "Religious Space" at bounding box center [690, 178] width 143 height 16
click at [767, 181] on button "Religious Space" at bounding box center [774, 177] width 14 height 14
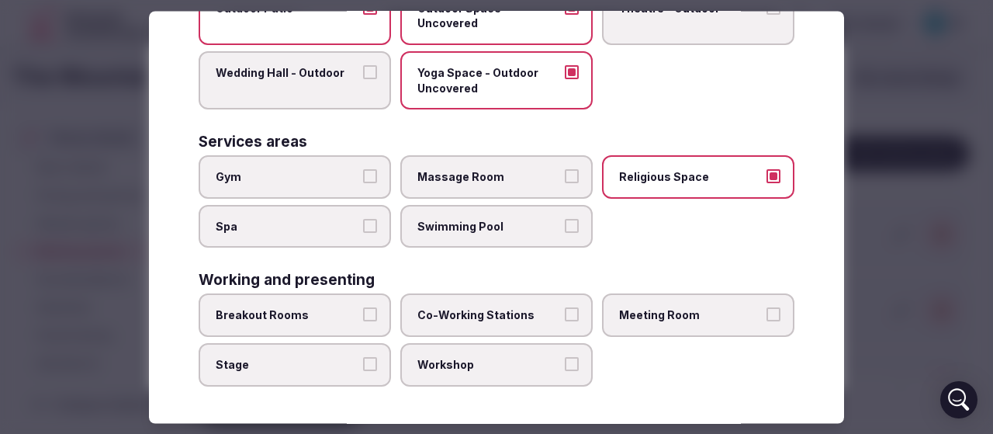
click at [271, 316] on span "Breakout Rooms" at bounding box center [287, 316] width 143 height 16
click at [363, 316] on button "Breakout Rooms" at bounding box center [370, 315] width 14 height 14
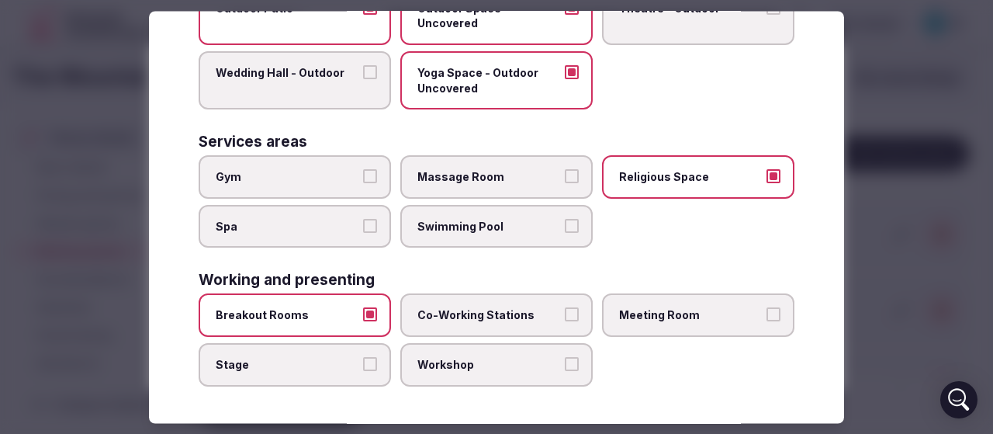
click at [476, 296] on label "Co-Working Stations" at bounding box center [496, 315] width 192 height 43
click at [565, 308] on button "Co-Working Stations" at bounding box center [572, 315] width 14 height 14
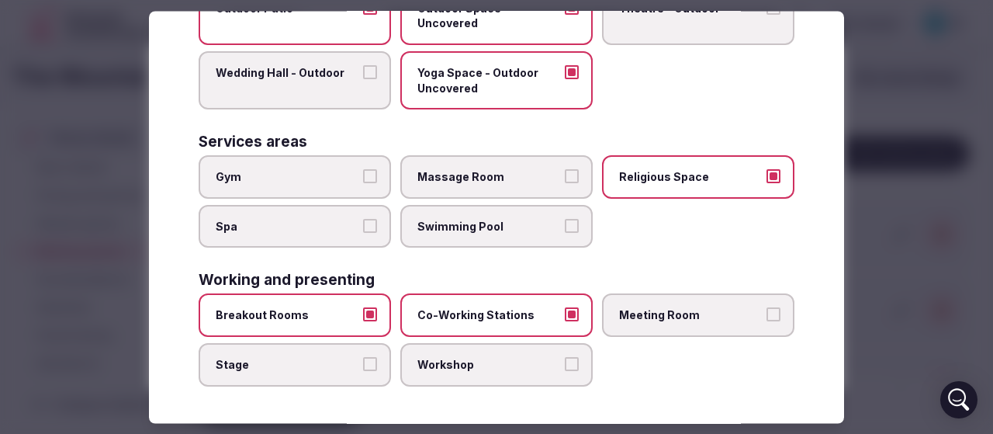
click at [516, 310] on span "Co-Working Stations" at bounding box center [488, 316] width 143 height 16
click at [565, 310] on button "Co-Working Stations" at bounding box center [572, 315] width 14 height 14
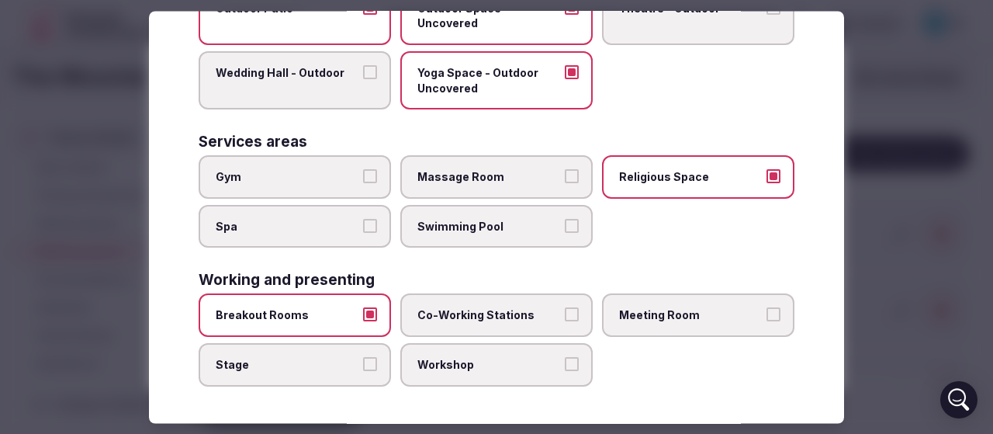
click at [619, 308] on span "Meeting Room" at bounding box center [690, 316] width 143 height 16
click at [767, 308] on button "Meeting Room" at bounding box center [774, 315] width 14 height 14
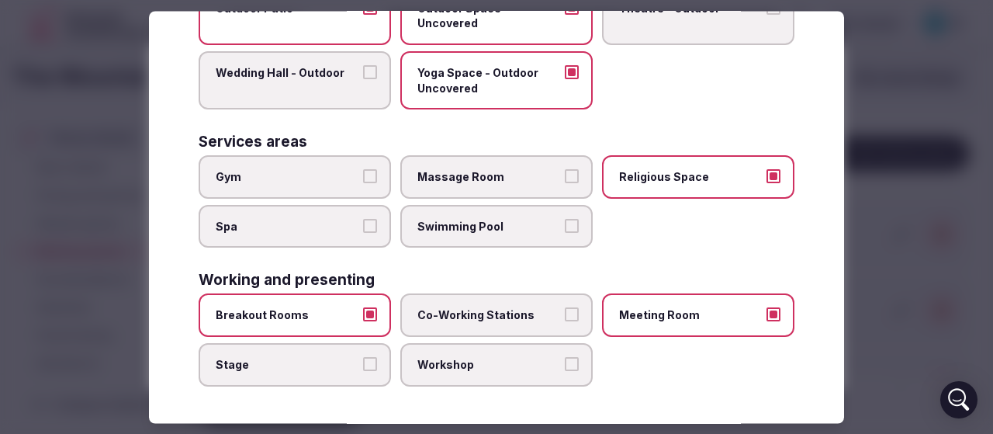
click at [481, 355] on label "Workshop" at bounding box center [496, 364] width 192 height 43
click at [565, 357] on button "Workshop" at bounding box center [572, 364] width 14 height 14
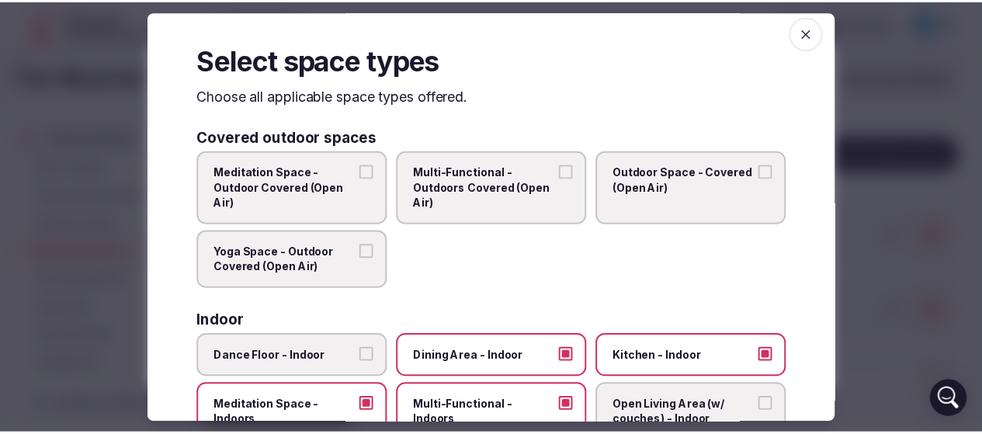
scroll to position [0, 0]
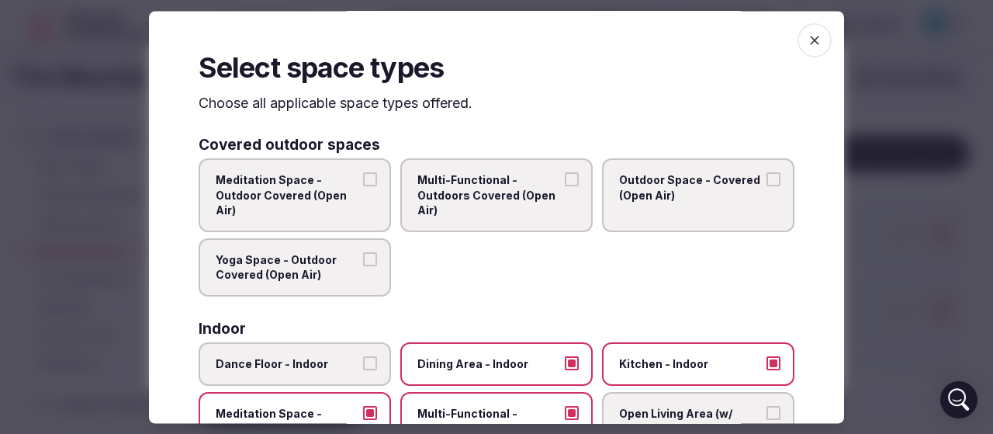
click at [806, 50] on span "button" at bounding box center [815, 40] width 34 height 34
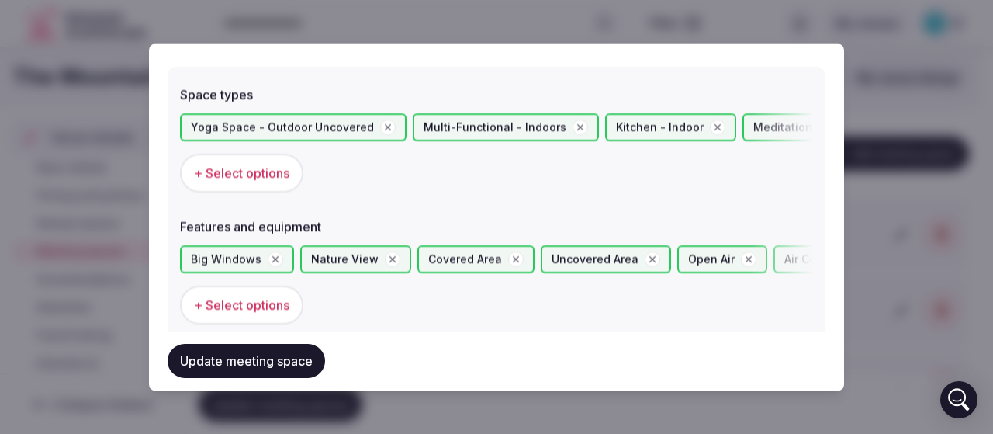
click at [241, 363] on button "Update meeting space" at bounding box center [247, 361] width 158 height 34
